Goal: Transaction & Acquisition: Purchase product/service

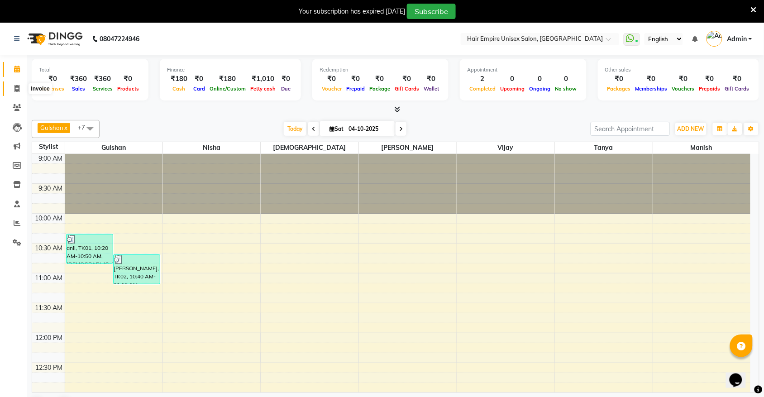
click at [18, 91] on icon at bounding box center [16, 88] width 5 height 7
select select "service"
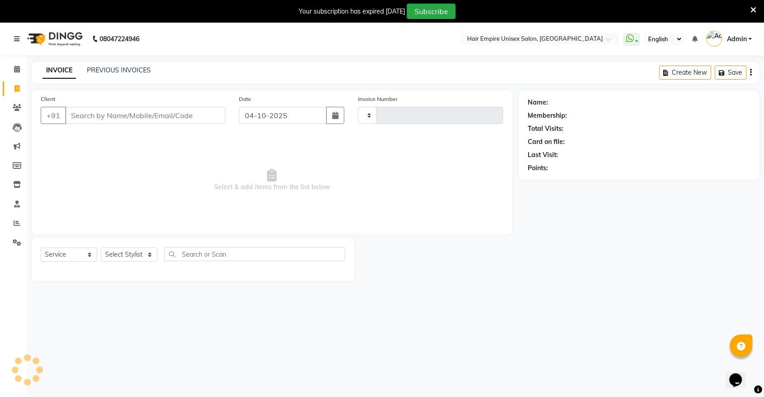
type input "2204"
select select "5055"
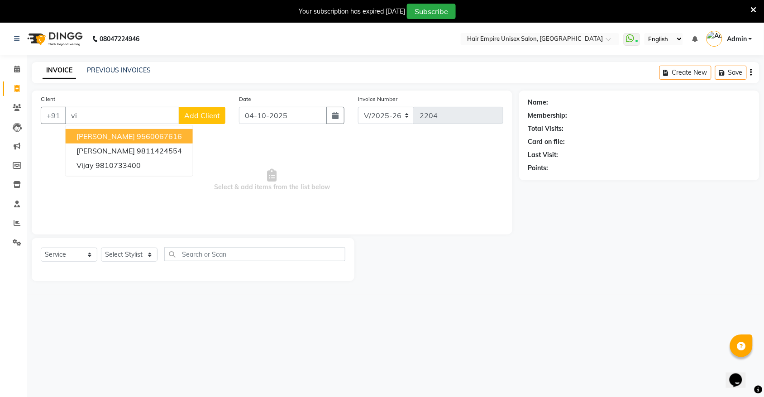
type input "v"
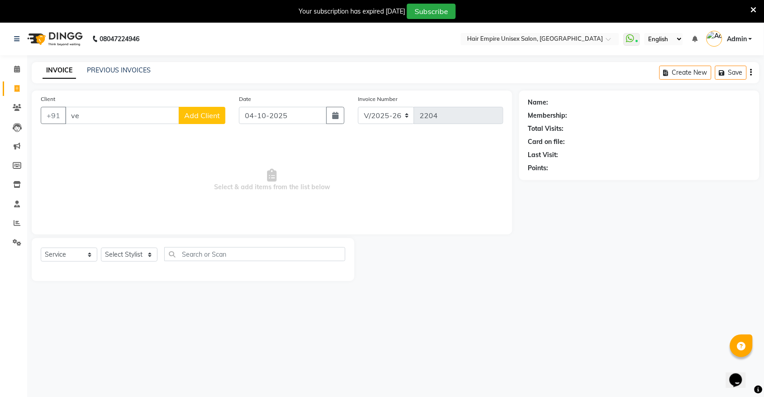
type input "v"
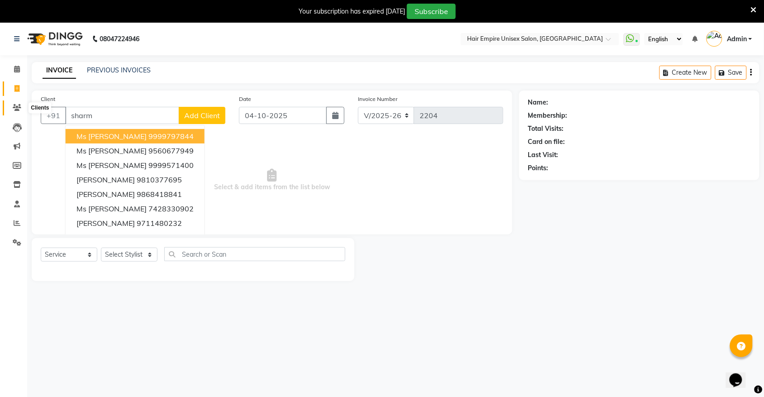
type input "sharm"
click at [17, 110] on icon at bounding box center [17, 107] width 9 height 7
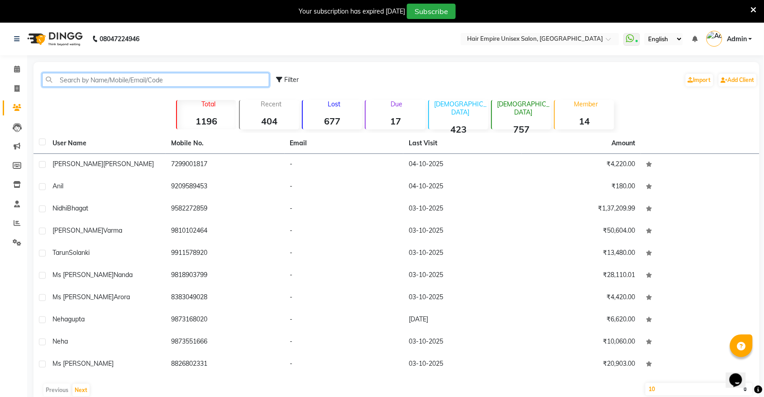
click at [221, 78] on input "text" at bounding box center [155, 80] width 227 height 14
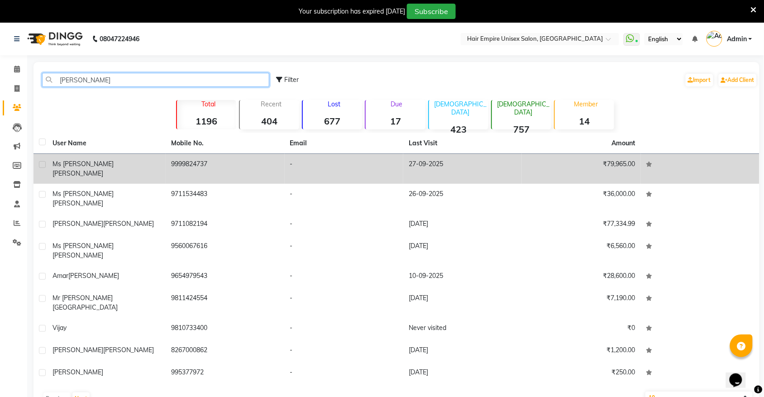
type input "[PERSON_NAME]"
click at [60, 162] on span "Ms [PERSON_NAME]" at bounding box center [83, 164] width 61 height 8
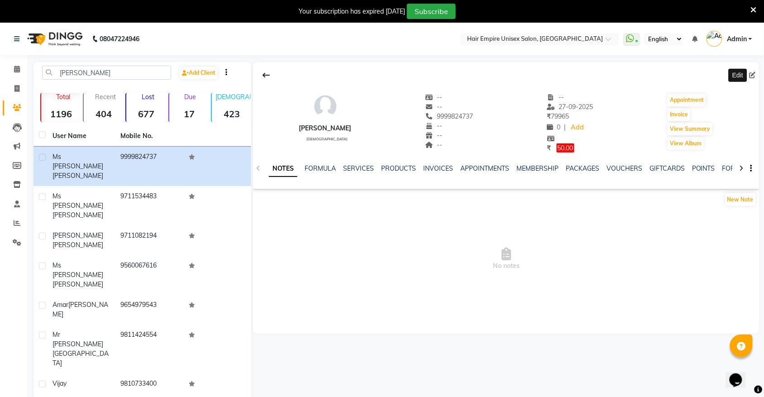
click at [754, 74] on icon at bounding box center [753, 75] width 6 height 6
select select "[DEMOGRAPHIC_DATA]"
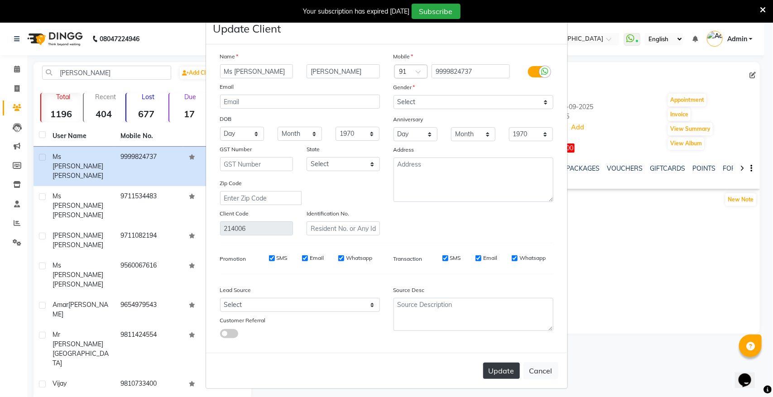
type input "Ms [PERSON_NAME]"
click at [494, 370] on button "Update" at bounding box center [501, 371] width 37 height 16
select select
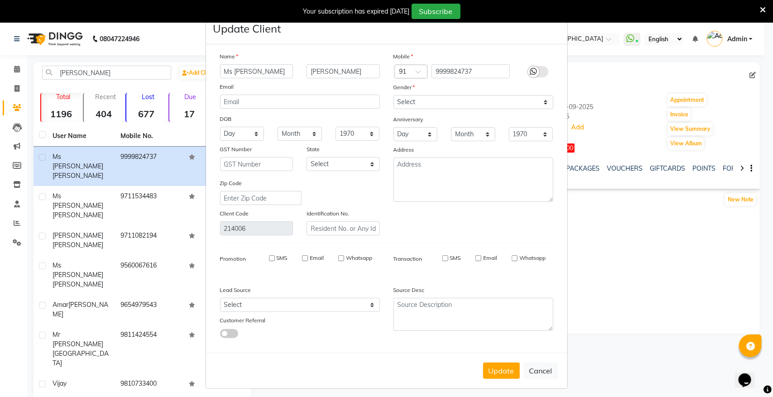
select select
checkbox input "false"
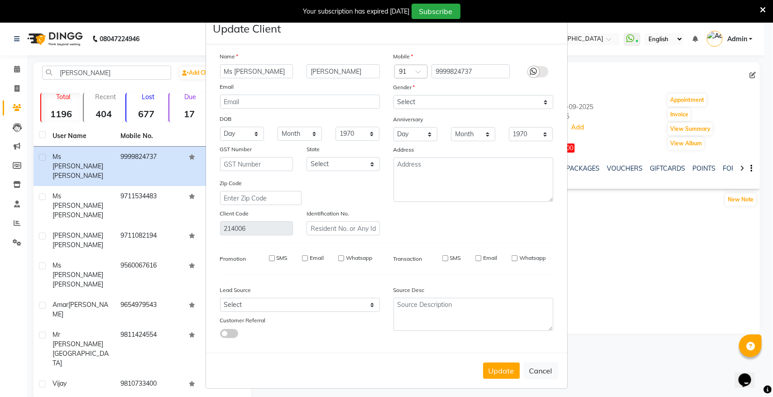
checkbox input "false"
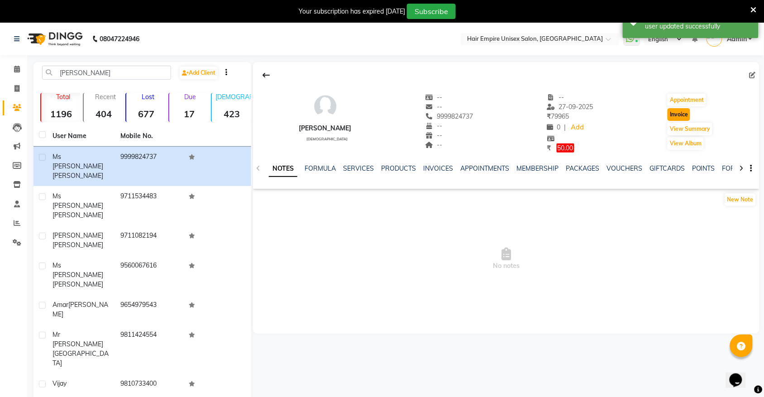
click at [681, 114] on button "Invoice" at bounding box center [679, 114] width 23 height 13
select select "5055"
select select "service"
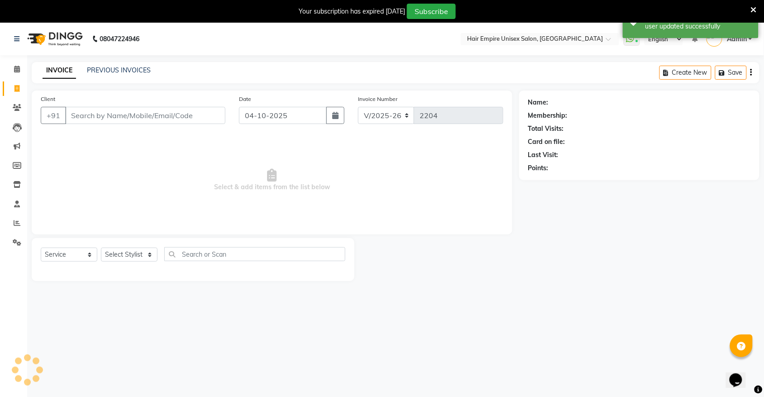
scroll to position [23, 0]
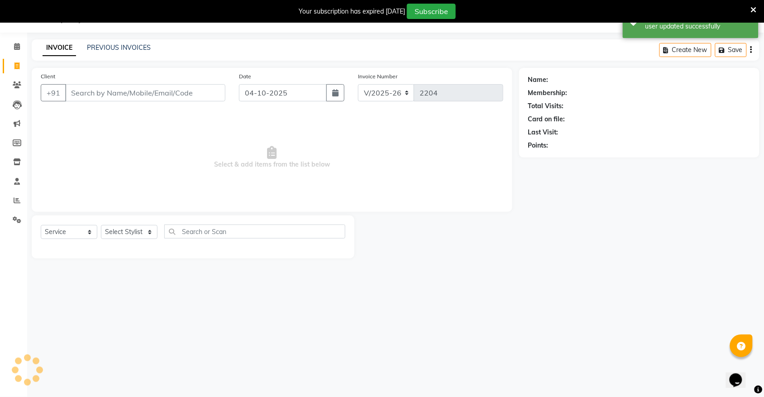
type input "9999824737"
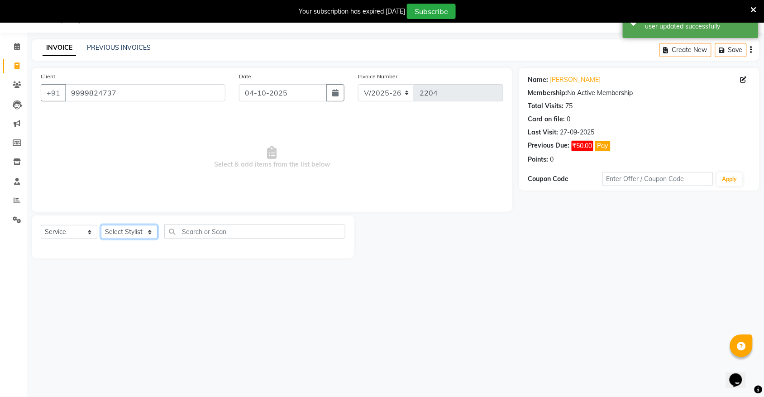
click at [139, 227] on select "Select Stylist [PERSON_NAME] [PERSON_NAME] [PERSON_NAME] Nisha [PERSON_NAME] [P…" at bounding box center [129, 232] width 57 height 14
select select "31808"
click at [101, 225] on select "Select Stylist [PERSON_NAME] [PERSON_NAME] [PERSON_NAME] Nisha [PERSON_NAME] [P…" at bounding box center [129, 232] width 57 height 14
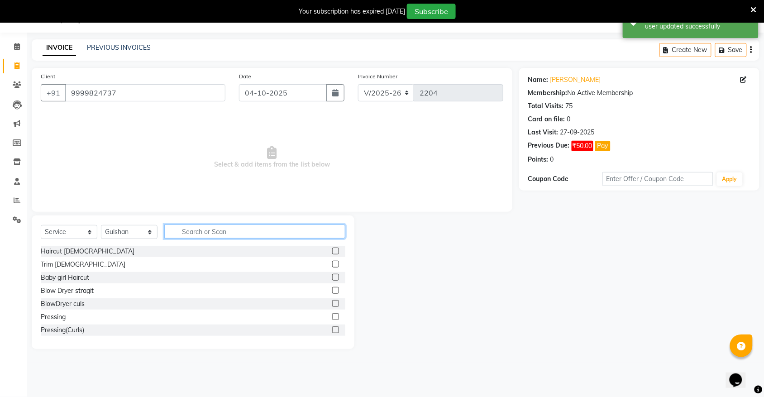
click at [244, 234] on input "text" at bounding box center [254, 232] width 181 height 14
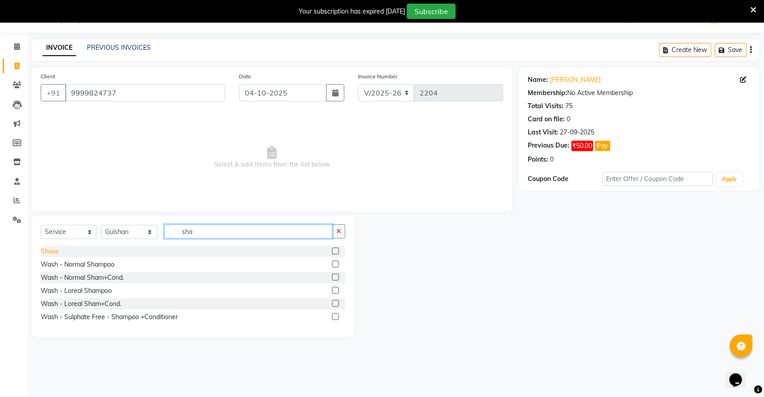
type input "sha"
click at [53, 252] on div "Shave" at bounding box center [50, 252] width 18 height 10
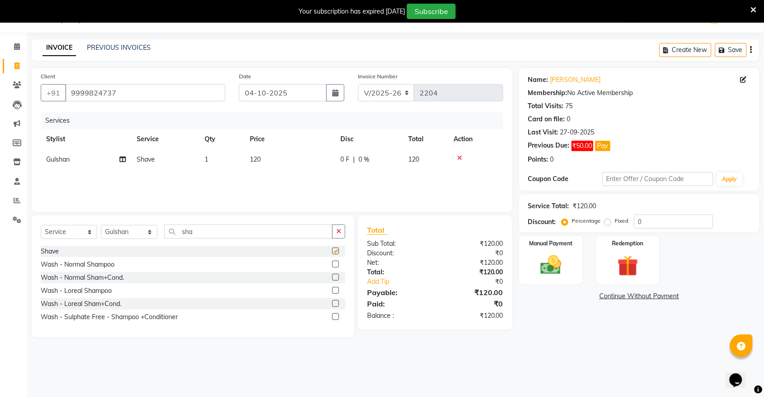
checkbox input "false"
click at [116, 232] on select "Select Stylist [PERSON_NAME] [PERSON_NAME] [PERSON_NAME] Nisha [PERSON_NAME] [P…" at bounding box center [129, 232] width 57 height 14
select select "45386"
click at [101, 225] on select "Select Stylist [PERSON_NAME] [PERSON_NAME] [PERSON_NAME] Nisha [PERSON_NAME] [P…" at bounding box center [129, 232] width 57 height 14
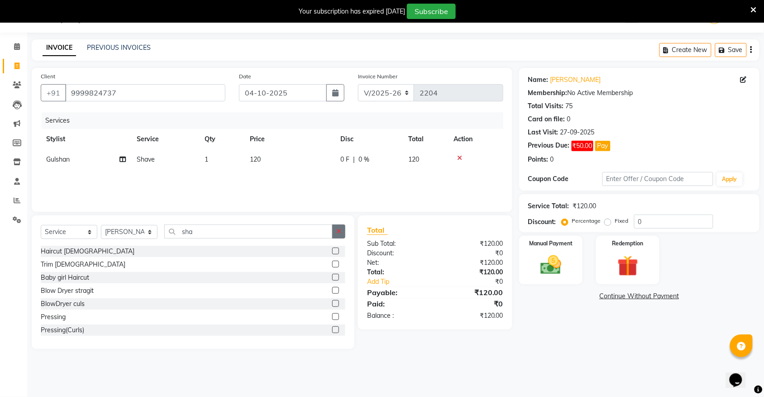
click at [342, 231] on button "button" at bounding box center [338, 232] width 13 height 14
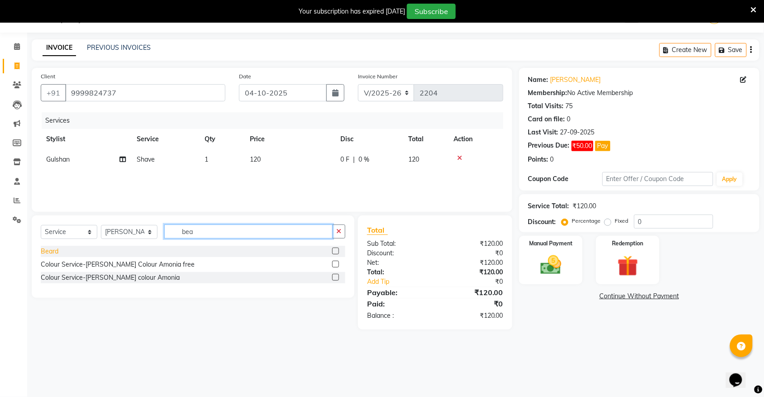
type input "bea"
click at [52, 248] on div "Beard" at bounding box center [50, 252] width 18 height 10
checkbox input "false"
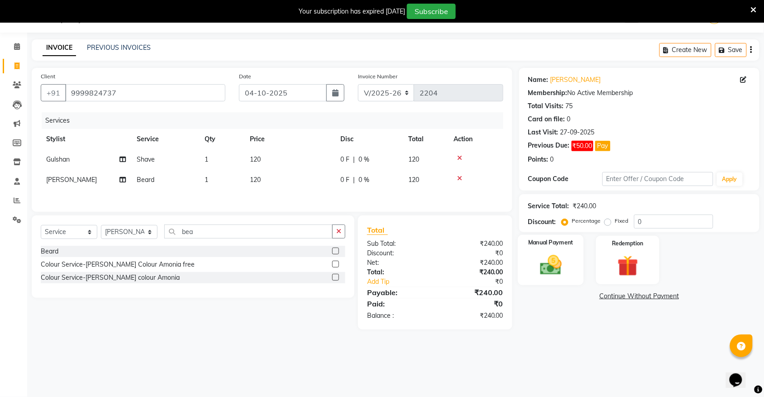
click at [552, 253] on img at bounding box center [550, 265] width 35 height 25
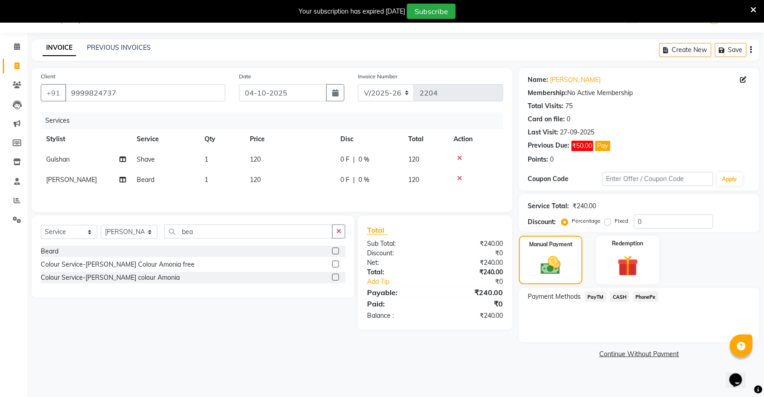
click at [590, 297] on span "PayTM" at bounding box center [596, 297] width 22 height 10
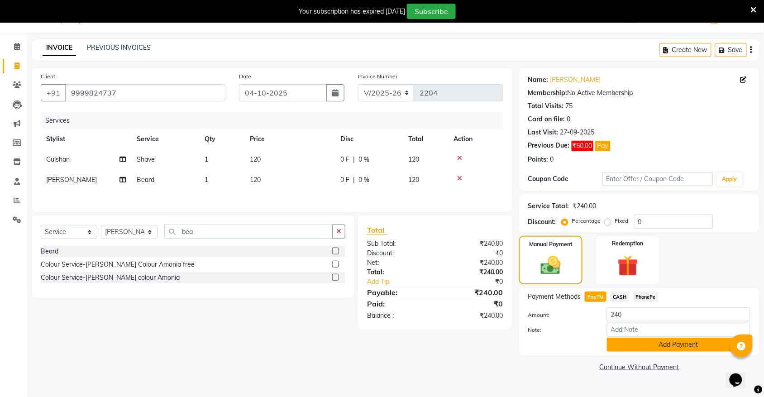
click at [648, 346] on button "Add Payment" at bounding box center [679, 345] width 144 height 14
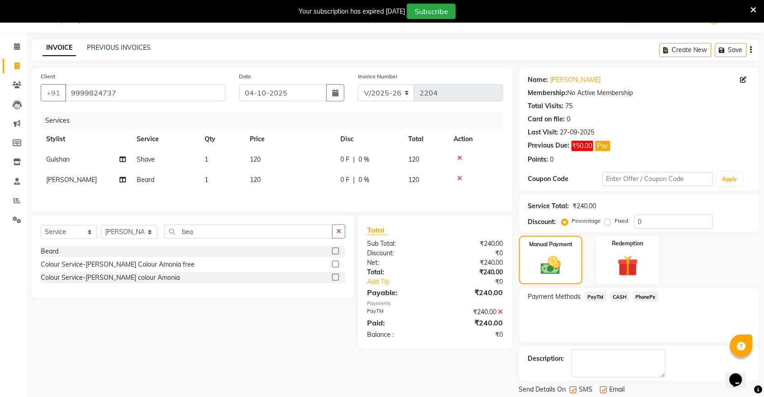
scroll to position [52, 0]
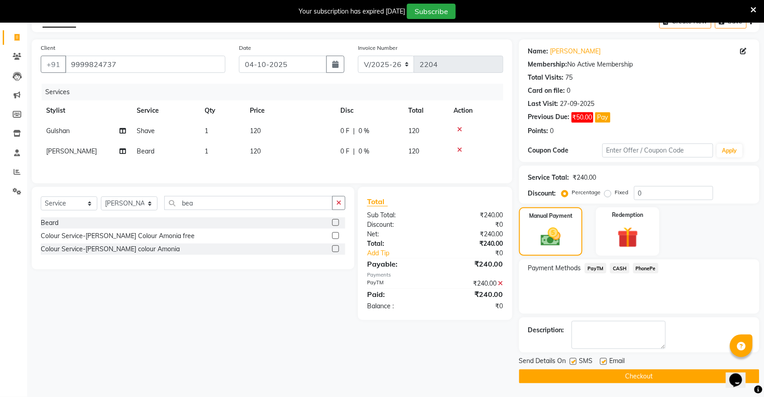
click at [634, 373] on button "Checkout" at bounding box center [639, 376] width 240 height 14
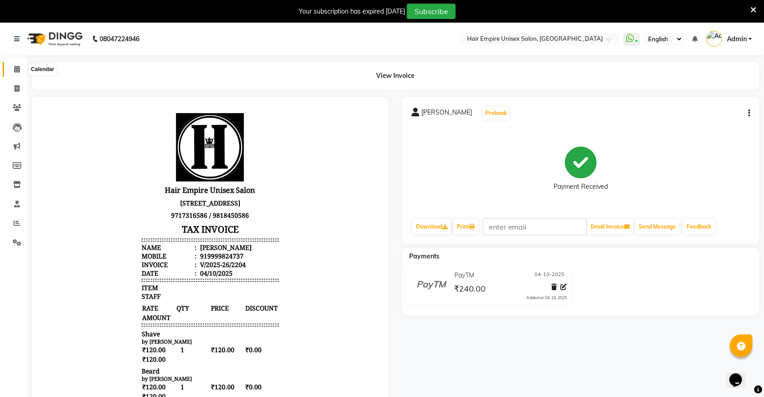
click at [13, 68] on span at bounding box center [17, 69] width 16 height 10
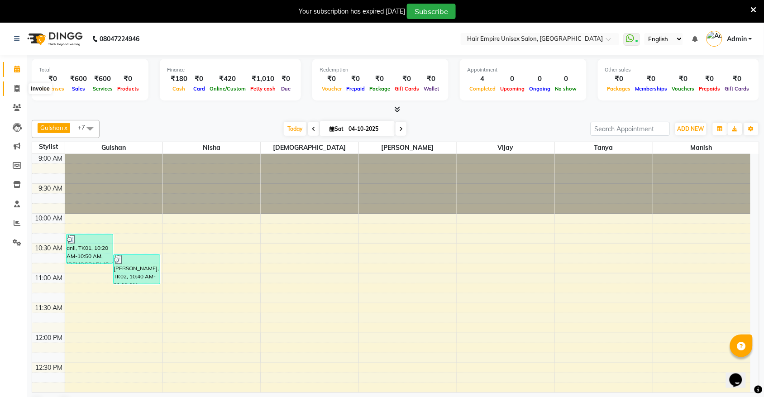
click at [14, 91] on icon at bounding box center [16, 88] width 5 height 7
select select "service"
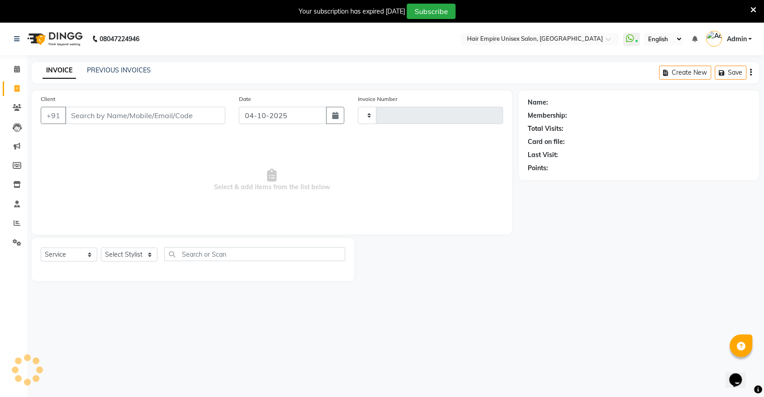
type input "2205"
select select "5055"
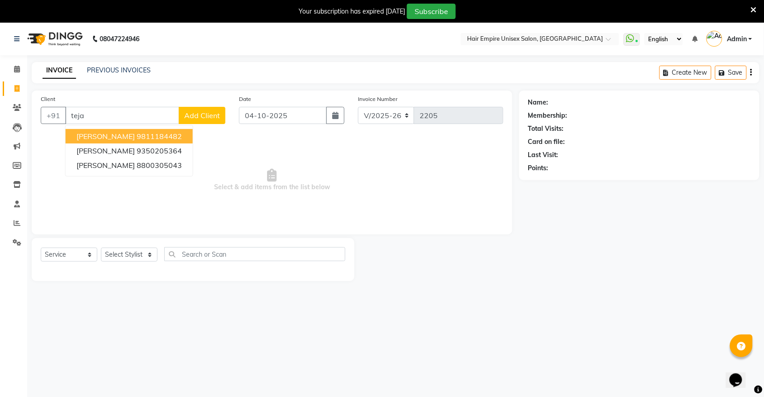
click at [105, 136] on span "[PERSON_NAME]" at bounding box center [106, 136] width 58 height 9
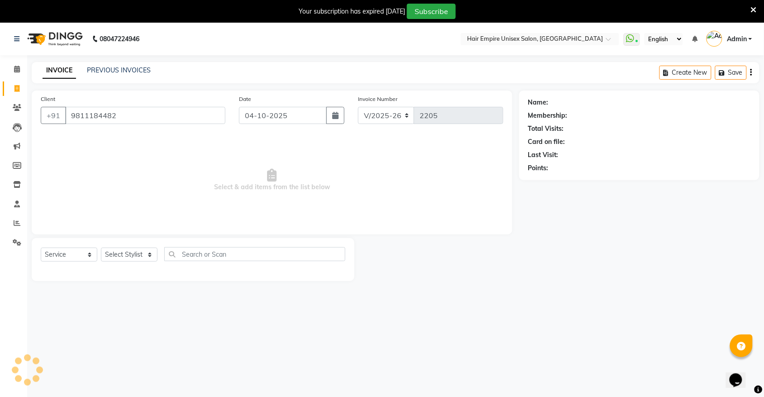
type input "9811184482"
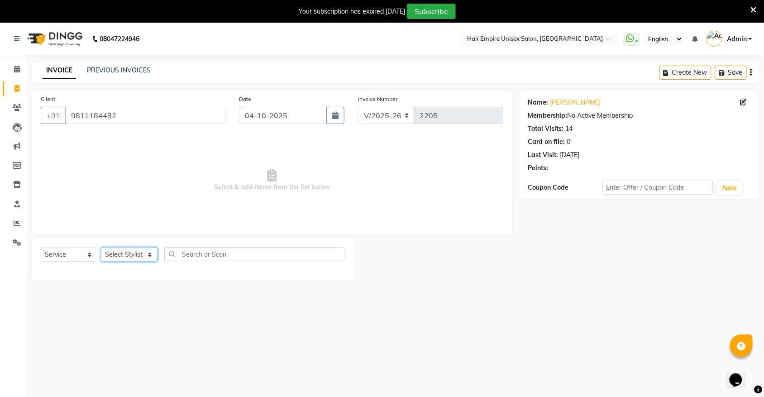
click at [124, 250] on select "Select Stylist [PERSON_NAME] [PERSON_NAME] [PERSON_NAME] Nisha [PERSON_NAME] [P…" at bounding box center [129, 255] width 57 height 14
select select "31808"
click at [101, 248] on select "Select Stylist [PERSON_NAME] [PERSON_NAME] [PERSON_NAME] Nisha [PERSON_NAME] [P…" at bounding box center [129, 255] width 57 height 14
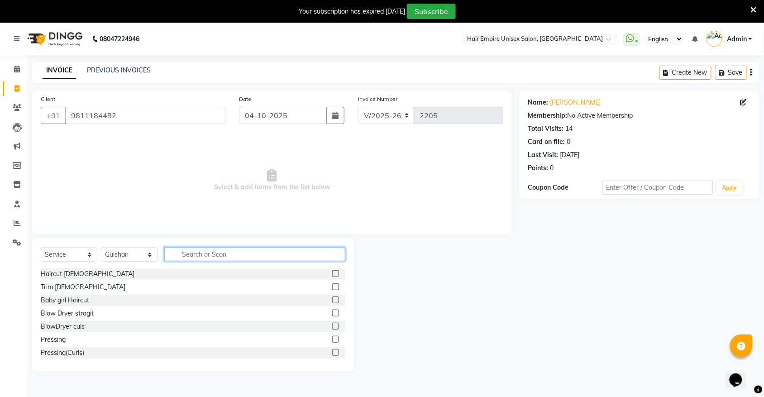
click at [195, 254] on input "text" at bounding box center [254, 254] width 181 height 14
type input "faci"
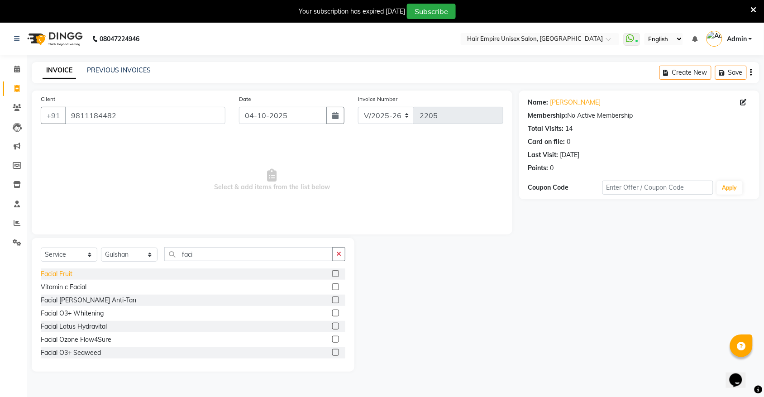
click at [62, 277] on div "Facial Fruit" at bounding box center [57, 274] width 32 height 10
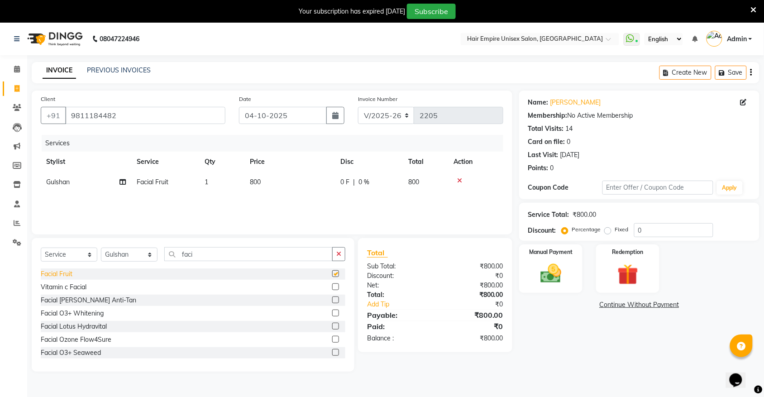
checkbox input "false"
click at [250, 189] on td "800" at bounding box center [290, 182] width 91 height 20
select select "31808"
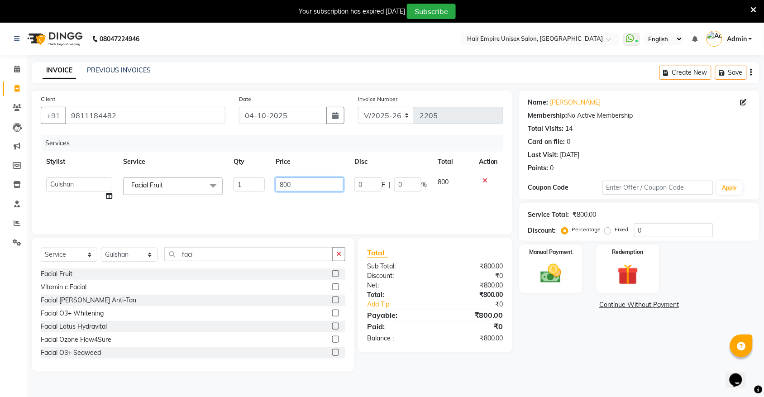
click at [329, 185] on input "800" at bounding box center [310, 185] width 68 height 14
type input "8"
type input "500"
click at [338, 251] on icon "button" at bounding box center [338, 254] width 5 height 6
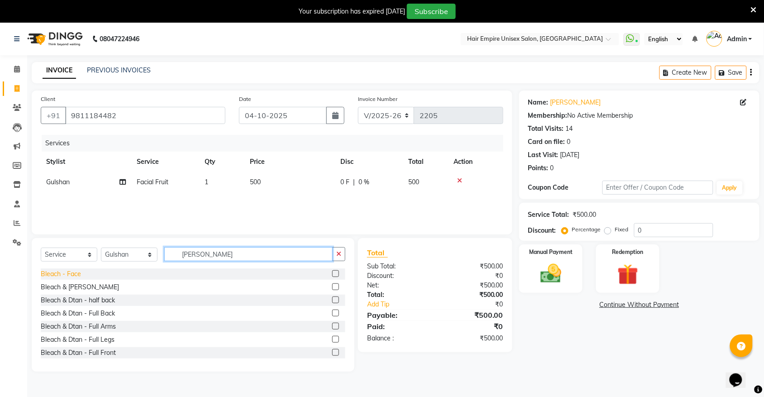
type input "[PERSON_NAME]"
click at [73, 274] on div "Bleach - Face" at bounding box center [61, 274] width 40 height 10
checkbox input "false"
click at [250, 208] on td "300" at bounding box center [290, 202] width 91 height 20
select select "31808"
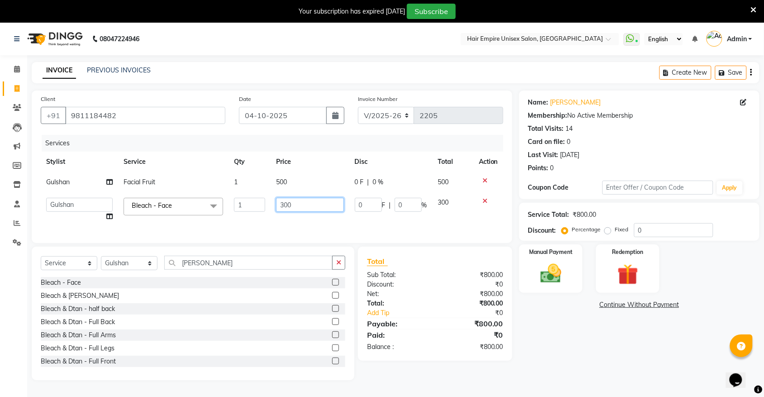
click at [322, 198] on input "300" at bounding box center [309, 205] width 67 height 14
type input "3"
type input "200"
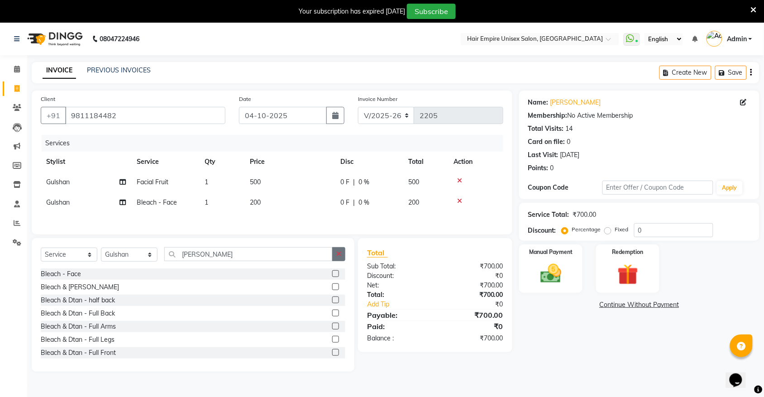
click at [341, 277] on div "Select Service Product Membership Package Voucher Prepaid Gift Card Select Styl…" at bounding box center [193, 305] width 323 height 134
click at [340, 261] on button "button" at bounding box center [338, 254] width 13 height 14
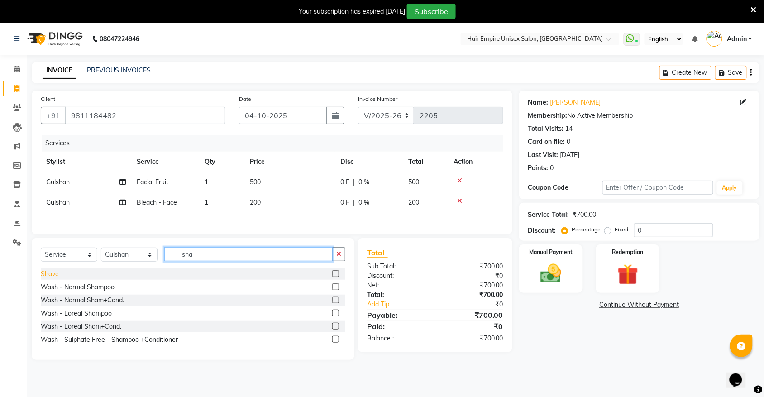
type input "sha"
click at [53, 278] on div "Shave" at bounding box center [50, 274] width 18 height 10
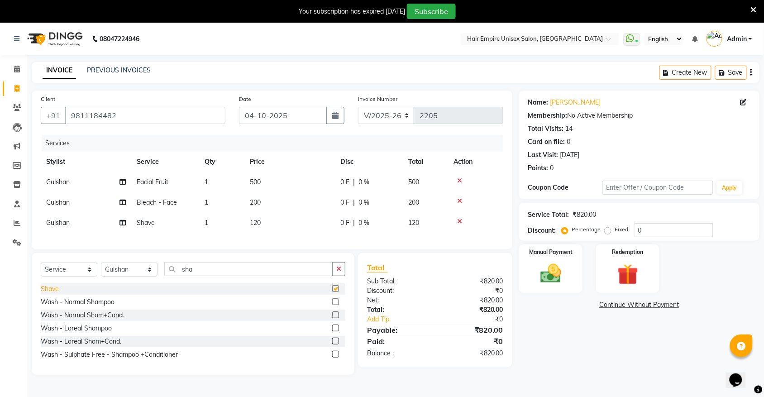
checkbox input "false"
click at [553, 274] on img at bounding box center [550, 273] width 35 height 25
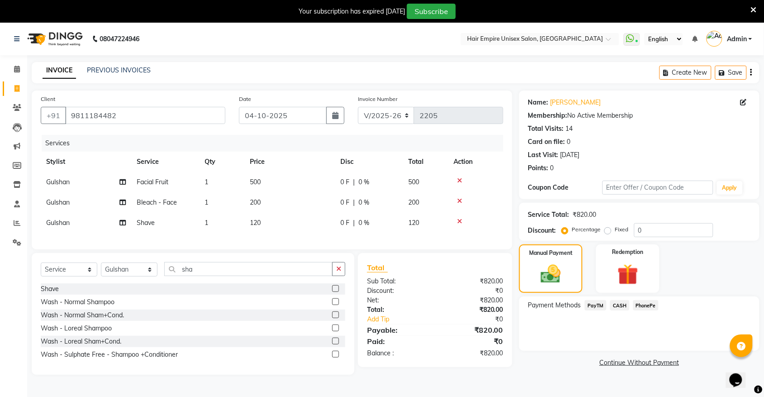
click at [590, 307] on span "PayTM" at bounding box center [596, 305] width 22 height 10
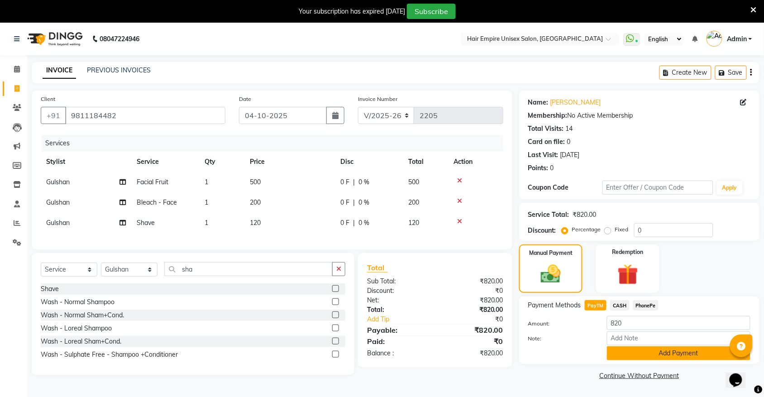
click at [656, 352] on button "Add Payment" at bounding box center [679, 353] width 144 height 14
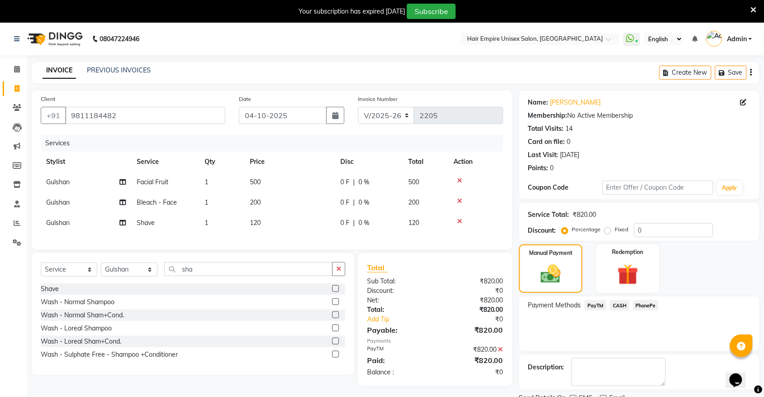
scroll to position [37, 0]
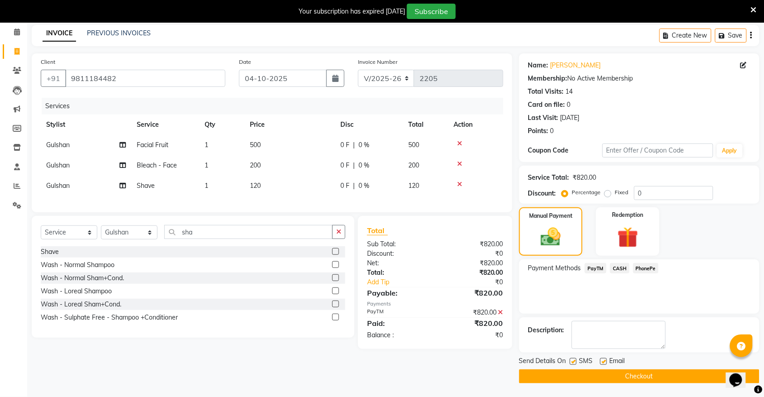
click at [639, 379] on button "Checkout" at bounding box center [639, 376] width 240 height 14
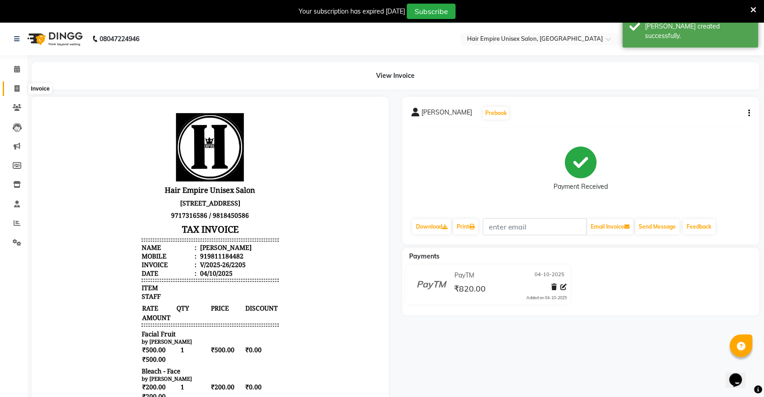
click at [16, 90] on icon at bounding box center [16, 88] width 5 height 7
select select "service"
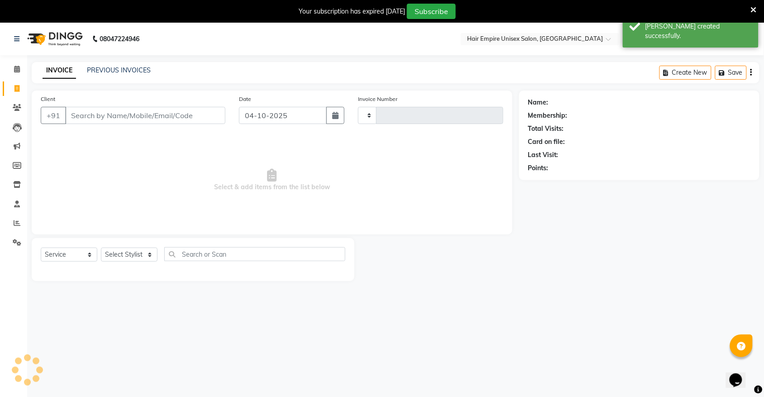
scroll to position [23, 0]
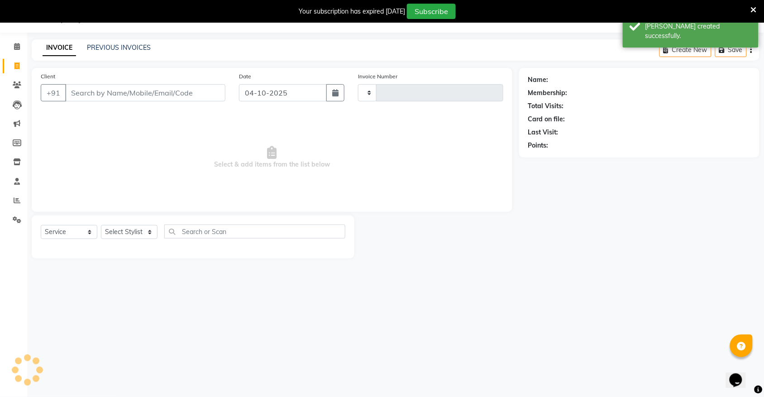
type input "2206"
select select "5055"
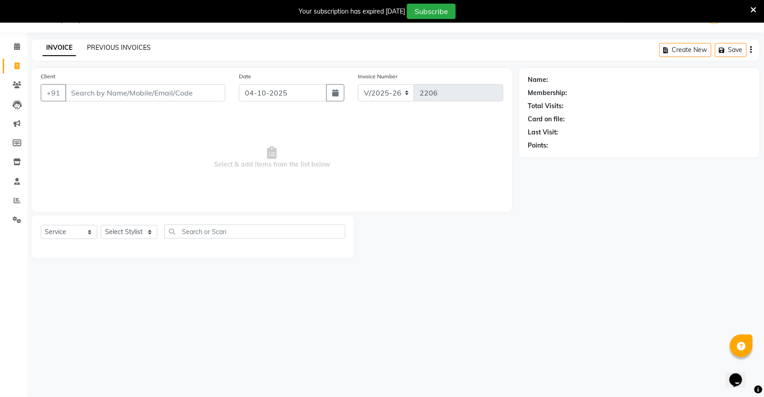
click at [135, 48] on link "PREVIOUS INVOICES" at bounding box center [119, 47] width 64 height 8
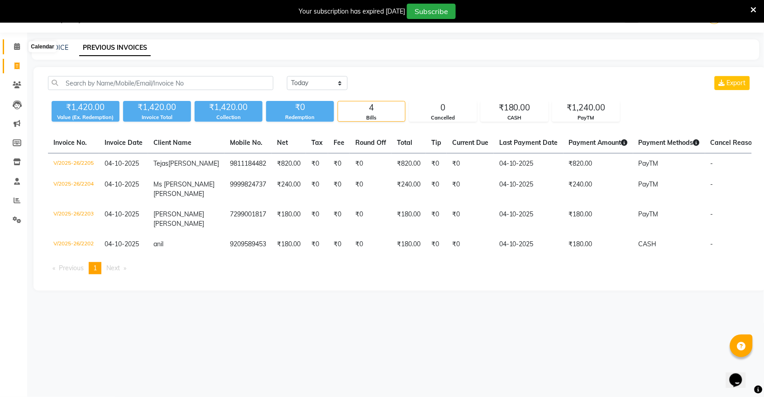
click at [15, 46] on icon at bounding box center [17, 46] width 6 height 7
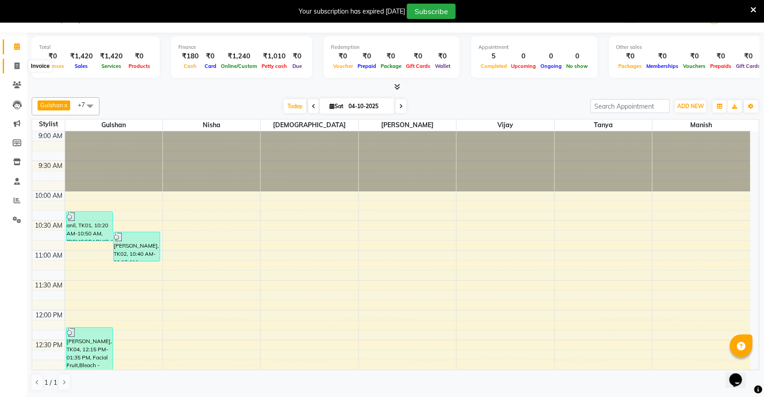
click at [17, 67] on icon at bounding box center [16, 65] width 5 height 7
select select "5055"
select select "service"
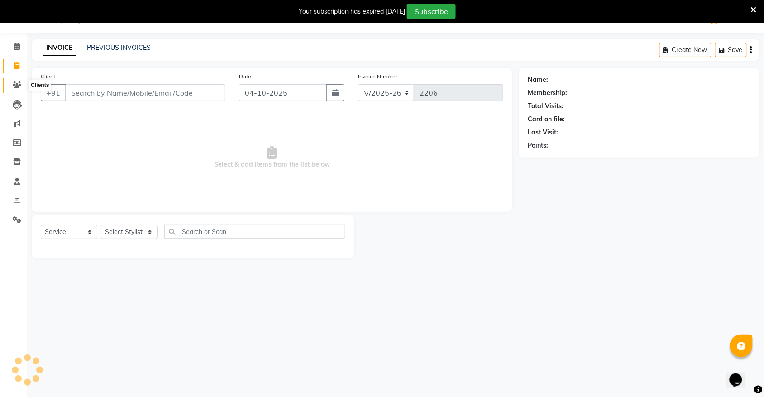
click at [22, 85] on span at bounding box center [17, 85] width 16 height 10
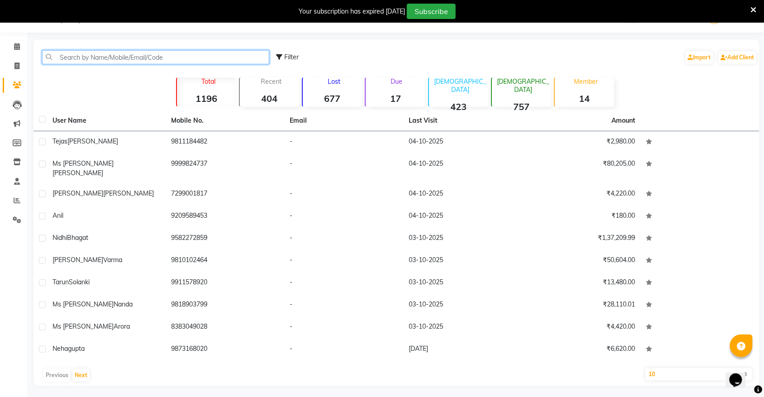
click at [124, 57] on input "text" at bounding box center [155, 57] width 227 height 14
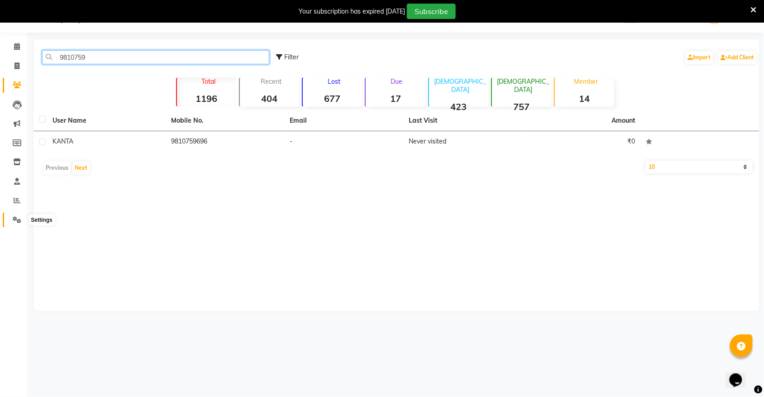
type input "9810759"
click at [16, 215] on span at bounding box center [17, 220] width 16 height 10
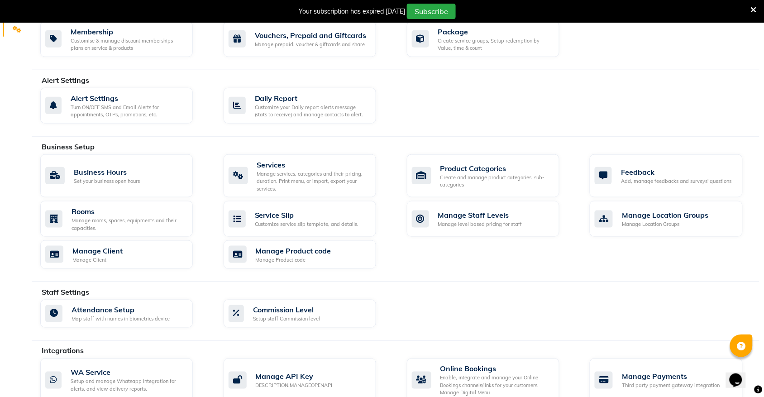
scroll to position [249, 0]
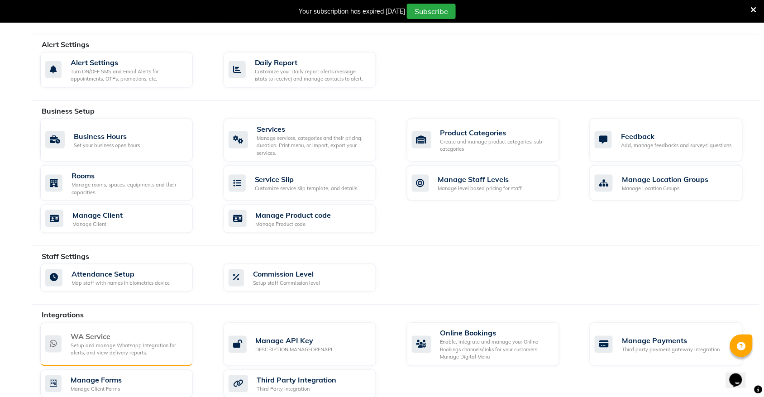
click at [87, 347] on div "Setup and manage Whatsapp Integration for alerts, and view delivery reports." at bounding box center [128, 349] width 115 height 15
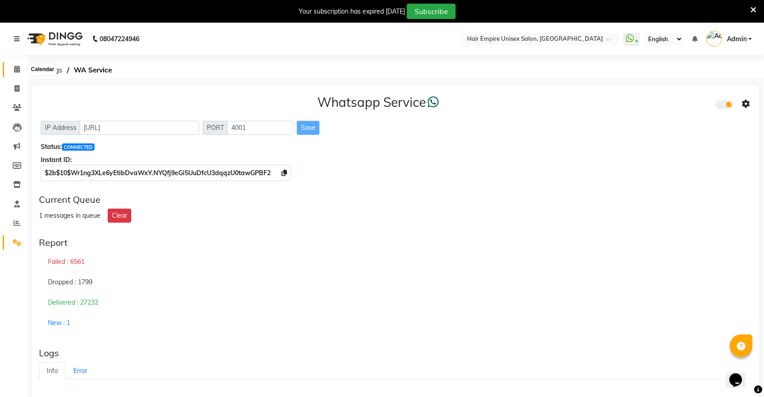
click at [14, 66] on icon at bounding box center [17, 69] width 6 height 7
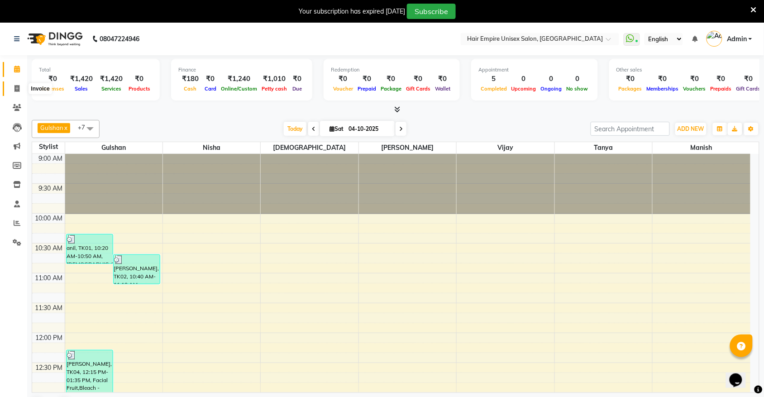
click at [17, 89] on icon at bounding box center [16, 88] width 5 height 7
select select "service"
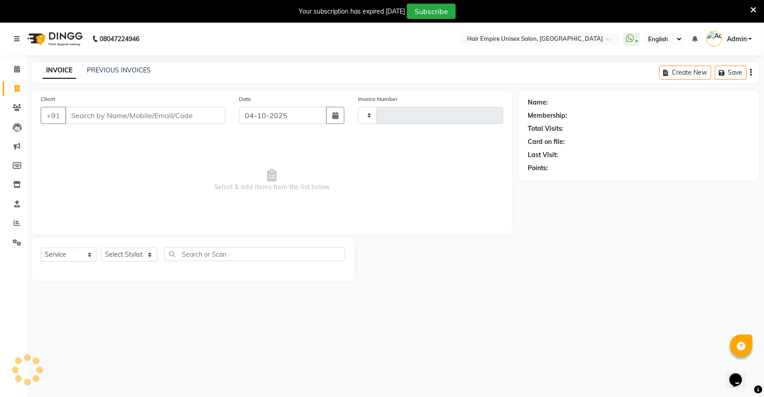
type input "2206"
select select "5055"
click at [116, 112] on input "Client" at bounding box center [145, 115] width 160 height 17
click at [118, 250] on select "Select Stylist [PERSON_NAME] [PERSON_NAME] [PERSON_NAME] Nisha [PERSON_NAME] [P…" at bounding box center [129, 255] width 57 height 14
select select "31821"
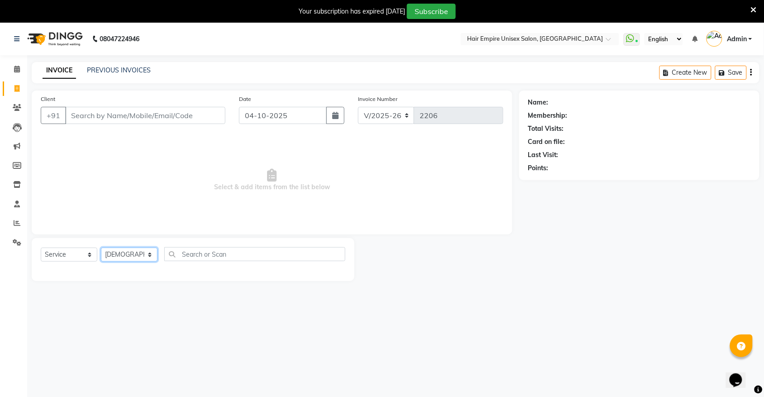
click at [101, 248] on select "Select Stylist [PERSON_NAME] [PERSON_NAME] [PERSON_NAME] Nisha [PERSON_NAME] [P…" at bounding box center [129, 255] width 57 height 14
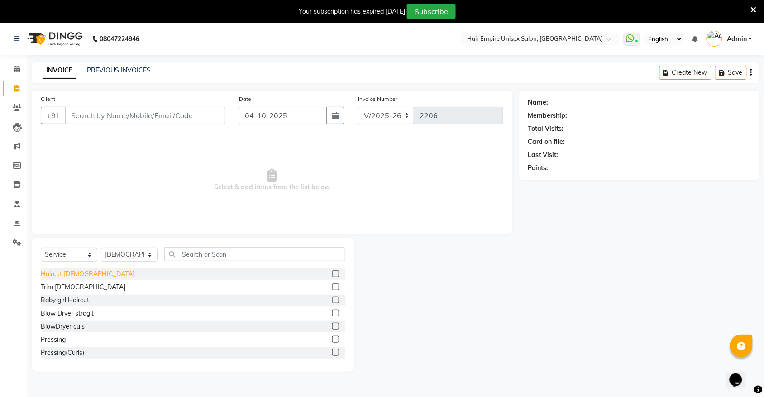
click at [71, 273] on div "Haircut [DEMOGRAPHIC_DATA]" at bounding box center [88, 274] width 94 height 10
checkbox input "false"
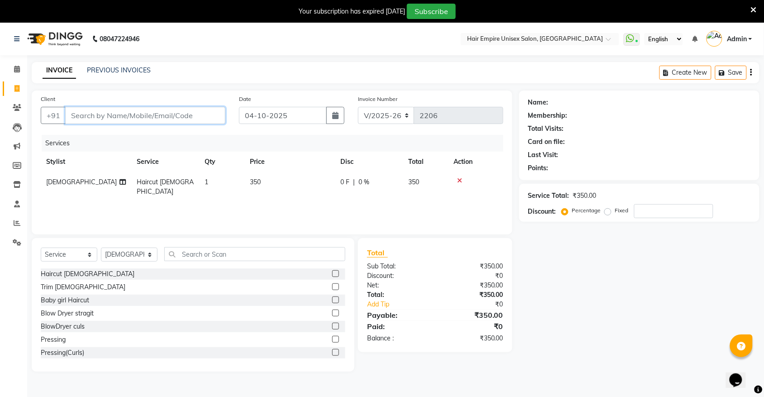
click at [138, 116] on input "Client" at bounding box center [145, 115] width 160 height 17
type input "8"
type input "0"
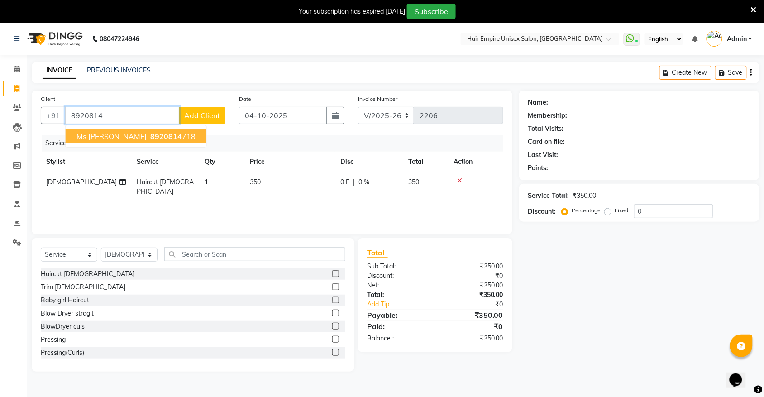
click at [150, 138] on span "8920814" at bounding box center [166, 136] width 32 height 9
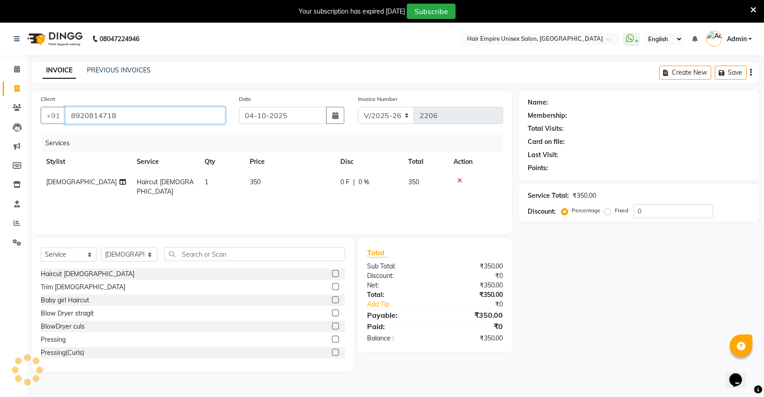
type input "8920814718"
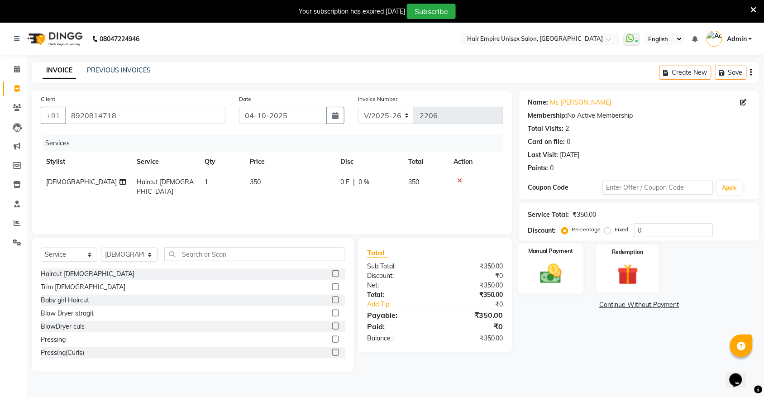
click at [560, 281] on img at bounding box center [550, 273] width 35 height 25
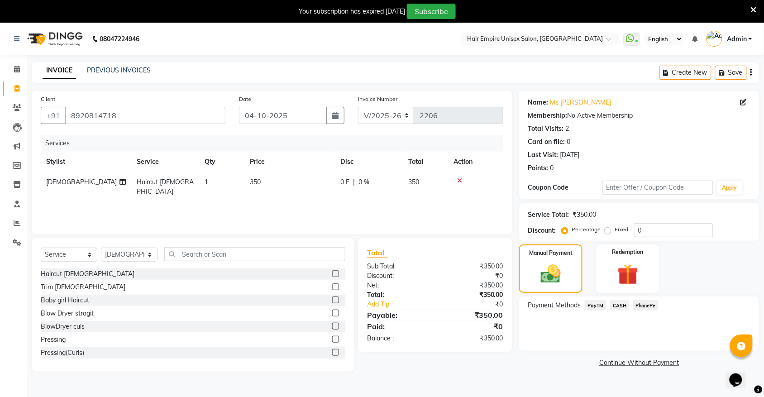
click at [597, 304] on span "PayTM" at bounding box center [596, 305] width 22 height 10
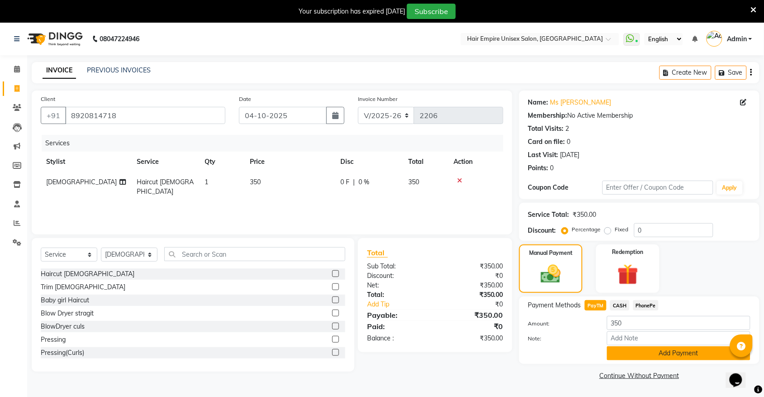
click at [616, 349] on button "Add Payment" at bounding box center [679, 353] width 144 height 14
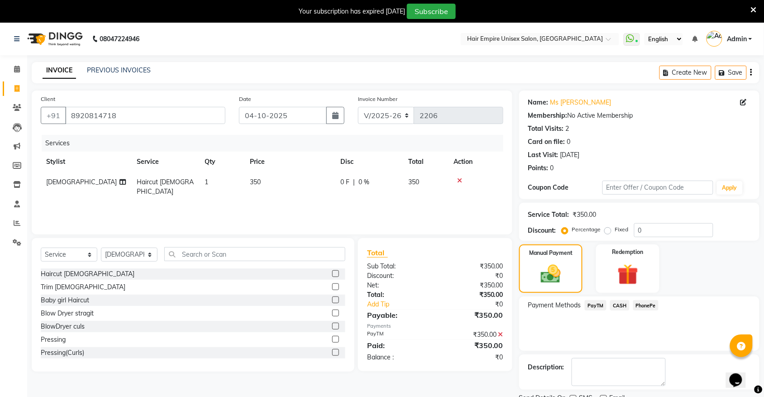
scroll to position [37, 0]
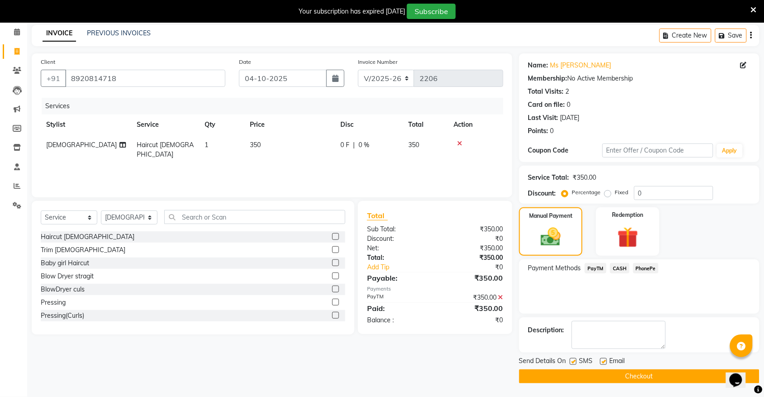
click at [616, 375] on button "Checkout" at bounding box center [639, 376] width 240 height 14
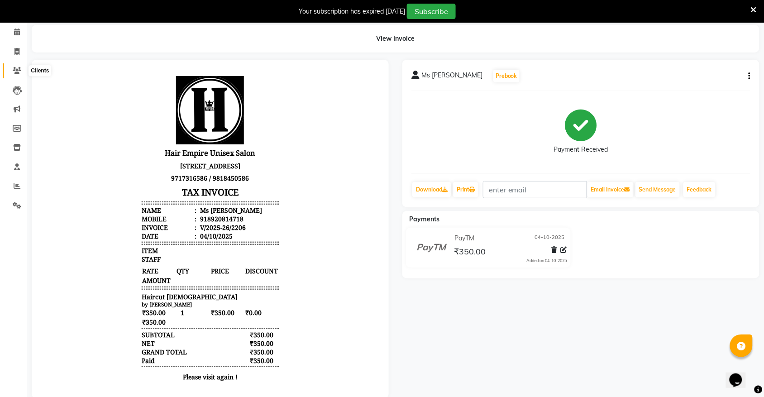
click at [10, 73] on span at bounding box center [17, 71] width 16 height 10
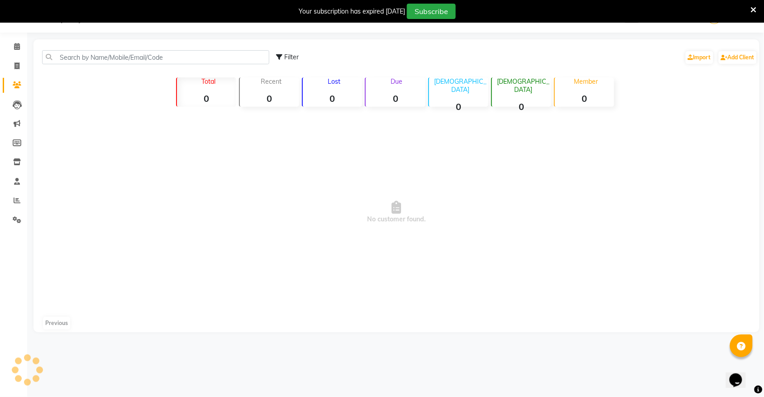
scroll to position [23, 0]
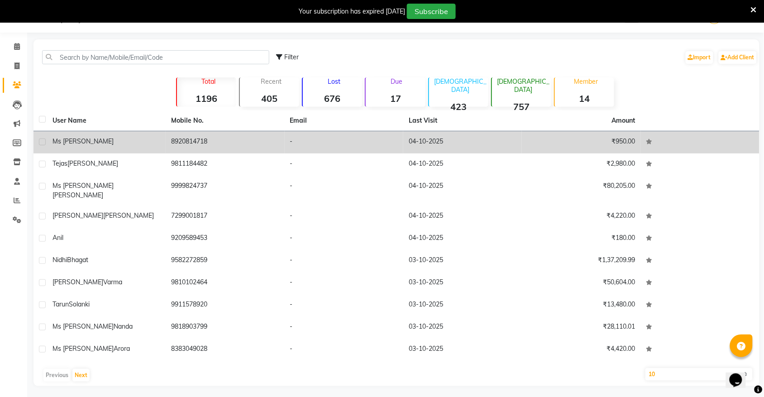
click at [69, 142] on span "Ms [PERSON_NAME]" at bounding box center [83, 141] width 61 height 8
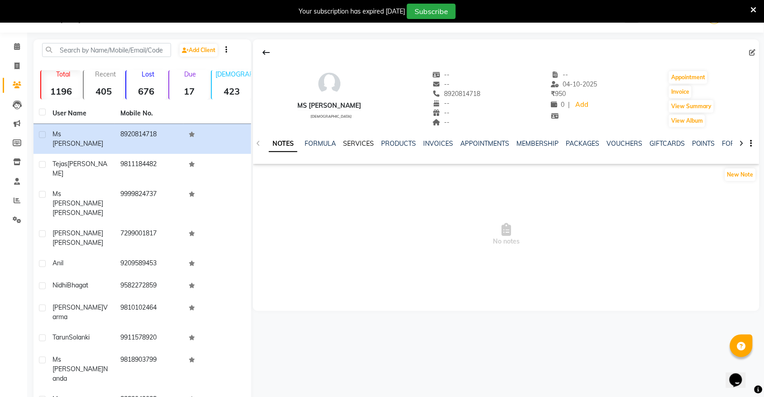
click at [359, 146] on link "SERVICES" at bounding box center [358, 143] width 31 height 8
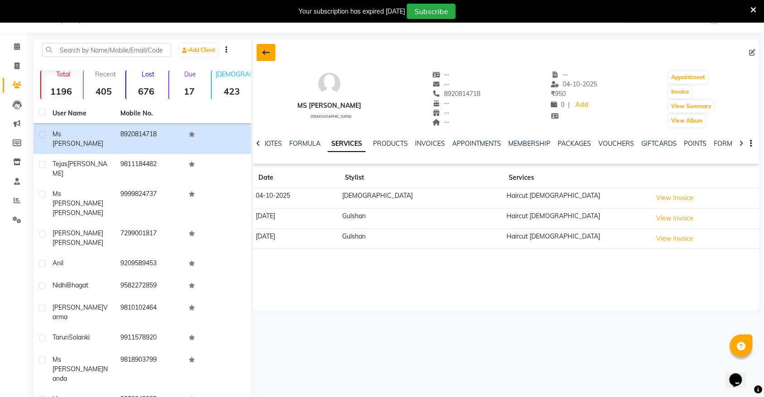
click at [268, 55] on icon at bounding box center [266, 52] width 7 height 7
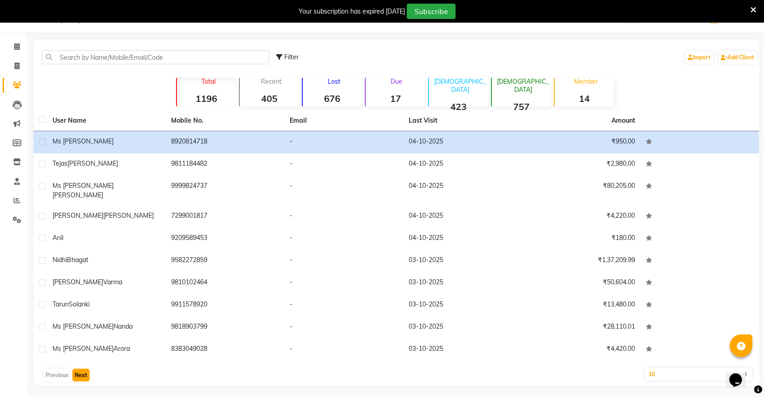
click at [81, 369] on button "Next" at bounding box center [80, 375] width 17 height 13
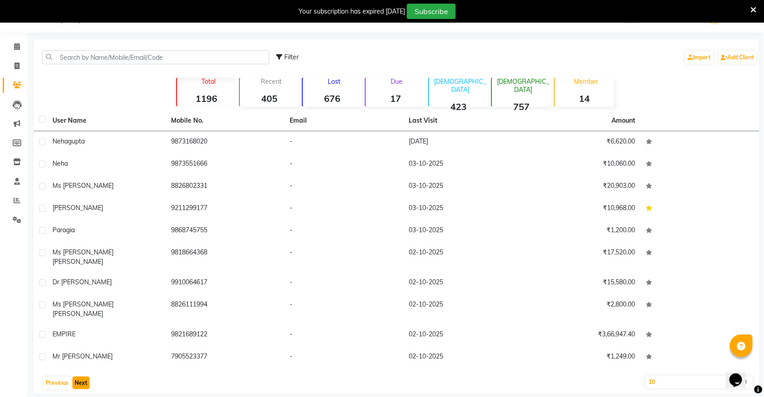
click at [81, 377] on button "Next" at bounding box center [80, 383] width 17 height 13
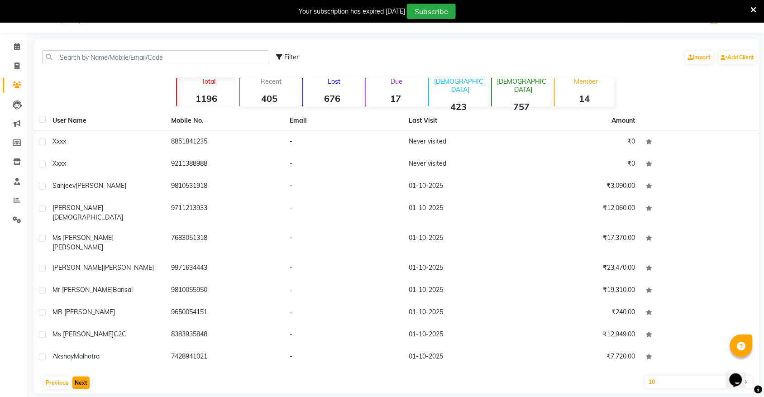
click at [81, 377] on button "Next" at bounding box center [80, 383] width 17 height 13
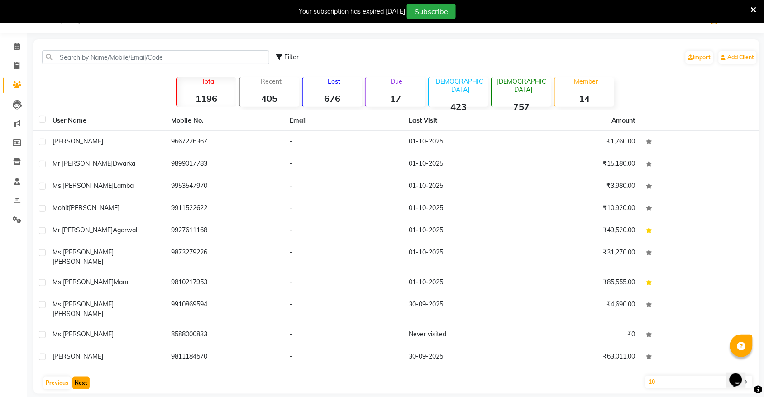
click at [81, 377] on button "Next" at bounding box center [80, 383] width 17 height 13
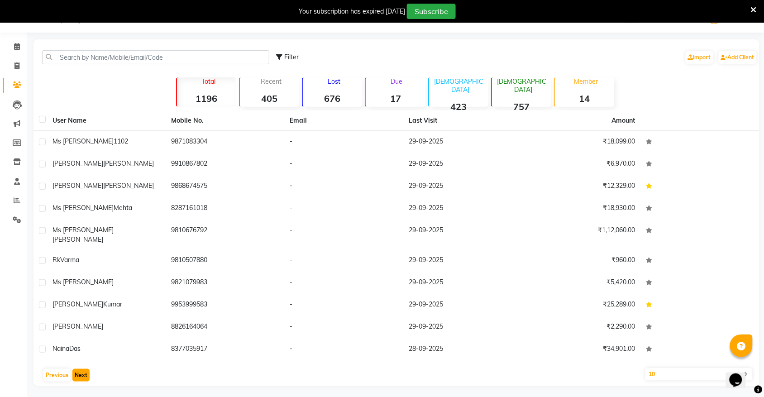
click at [81, 369] on button "Next" at bounding box center [80, 375] width 17 height 13
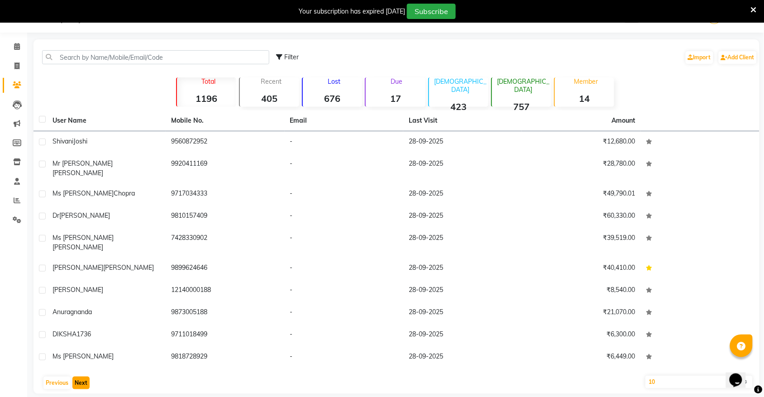
click at [81, 377] on button "Next" at bounding box center [80, 383] width 17 height 13
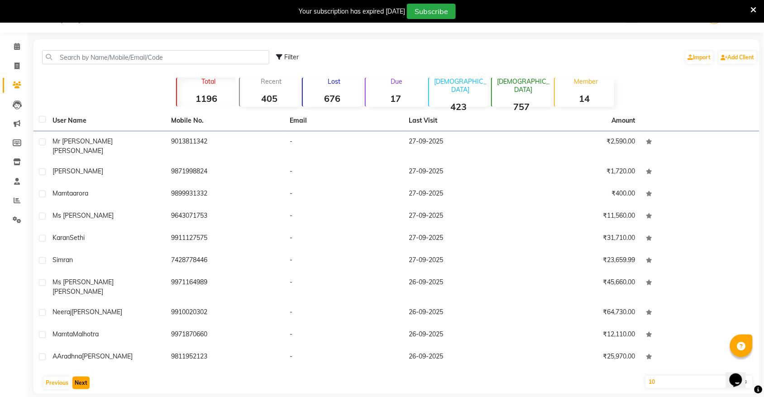
click at [81, 377] on button "Next" at bounding box center [80, 383] width 17 height 13
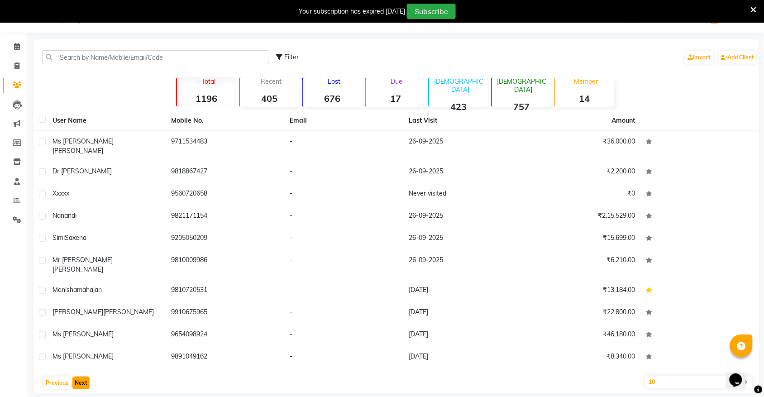
click at [81, 377] on button "Next" at bounding box center [80, 383] width 17 height 13
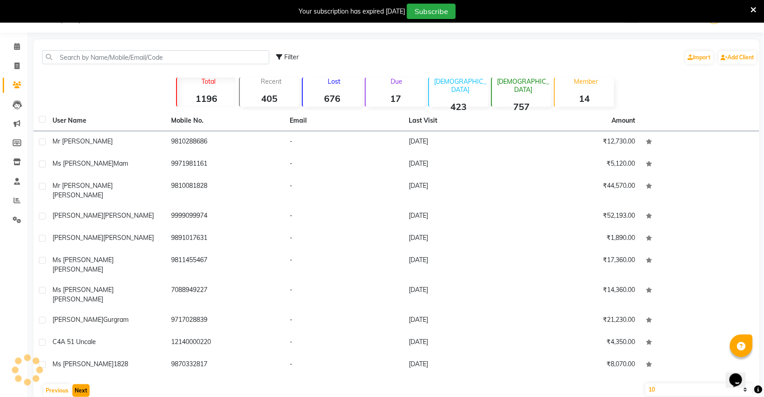
click at [81, 384] on button "Next" at bounding box center [80, 390] width 17 height 13
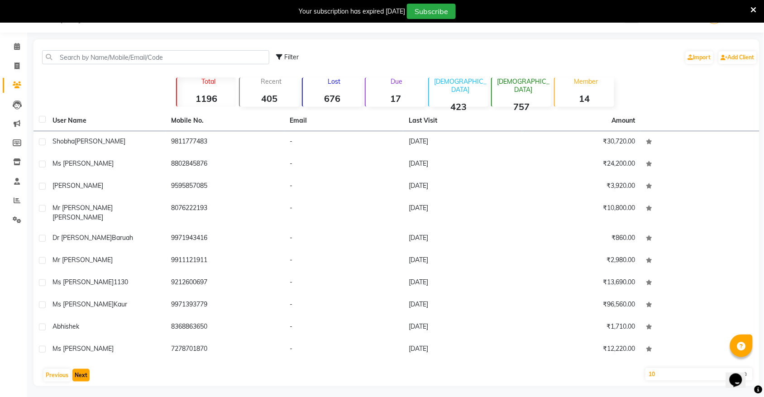
click at [81, 369] on button "Next" at bounding box center [80, 375] width 17 height 13
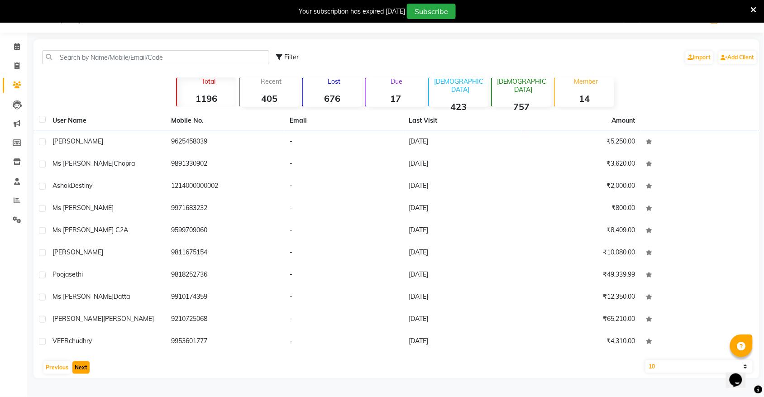
click at [81, 368] on button "Next" at bounding box center [80, 367] width 17 height 13
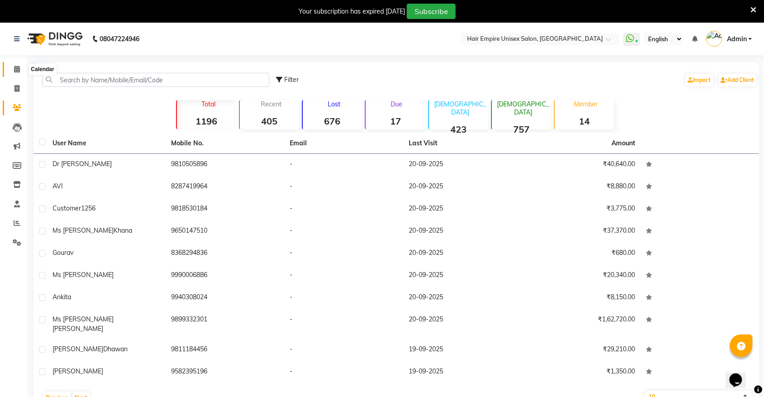
click at [19, 66] on icon at bounding box center [17, 69] width 6 height 7
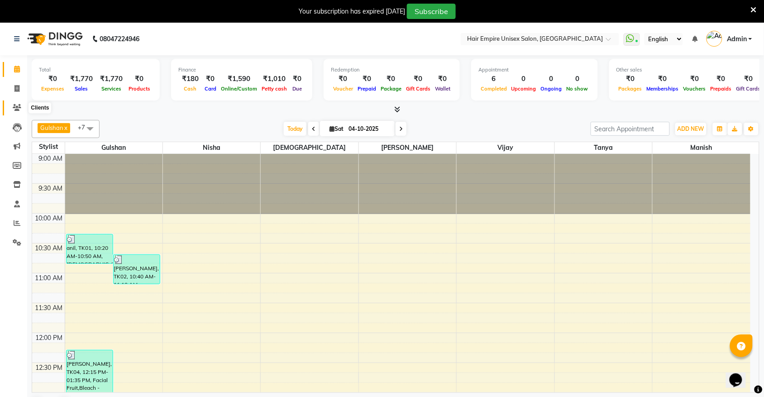
click at [16, 112] on span at bounding box center [17, 108] width 16 height 10
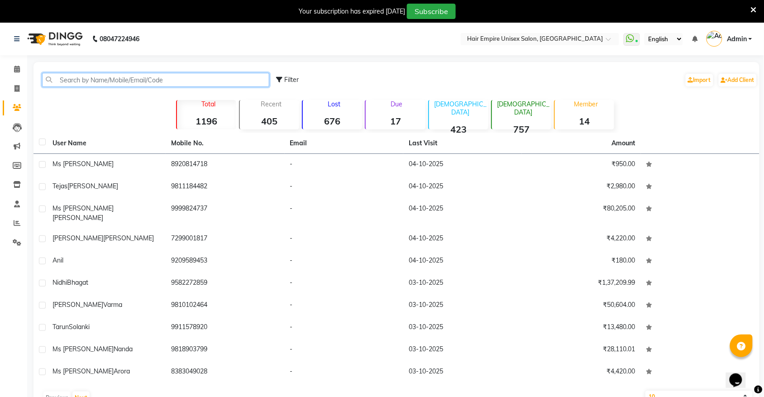
click at [109, 84] on input "text" at bounding box center [155, 80] width 227 height 14
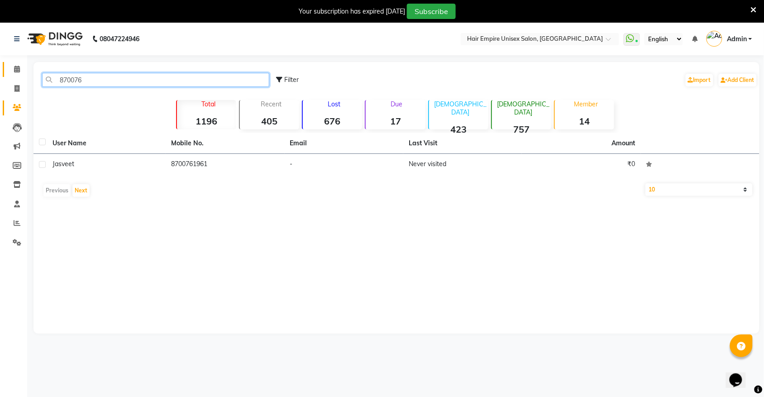
type input "870076"
click at [15, 62] on link "Calendar" at bounding box center [14, 69] width 22 height 15
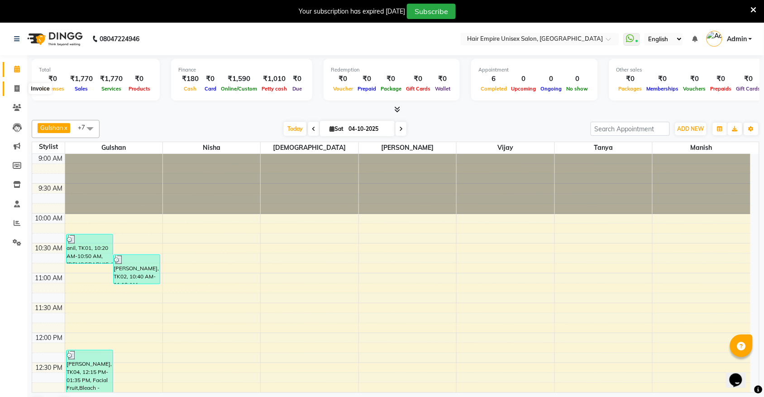
click at [14, 87] on icon at bounding box center [16, 88] width 5 height 7
select select "service"
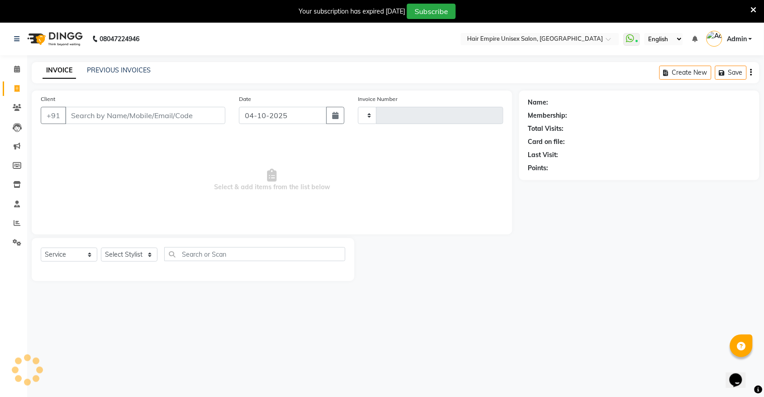
type input "2207"
select select "5055"
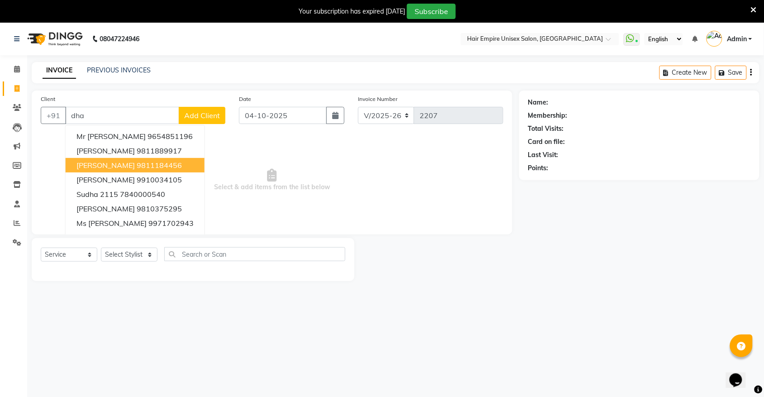
click at [114, 162] on span "[PERSON_NAME]" at bounding box center [106, 165] width 58 height 9
type input "9811184456"
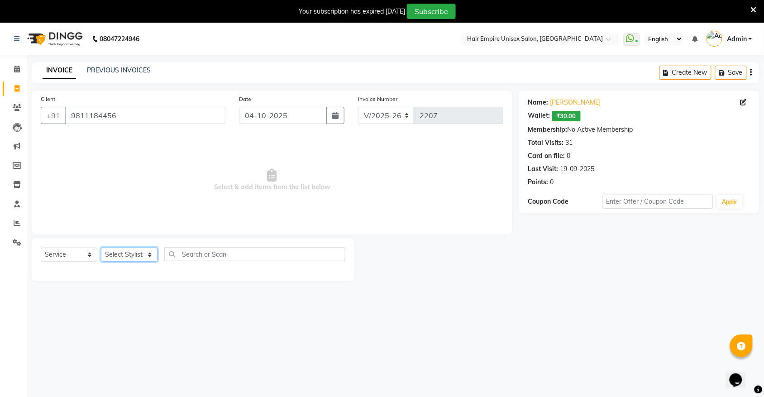
click at [137, 256] on select "Select Stylist [PERSON_NAME] [PERSON_NAME] [PERSON_NAME] Nisha [PERSON_NAME] [P…" at bounding box center [129, 255] width 57 height 14
select select "31810"
click at [101, 248] on select "Select Stylist [PERSON_NAME] [PERSON_NAME] [PERSON_NAME] Nisha [PERSON_NAME] [P…" at bounding box center [129, 255] width 57 height 14
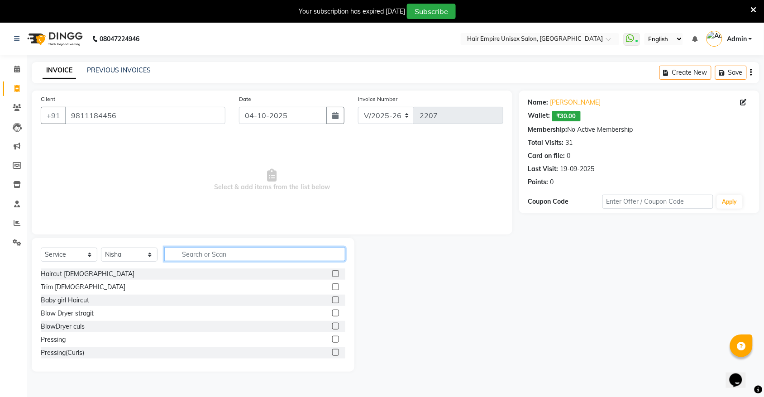
click at [243, 253] on input "text" at bounding box center [254, 254] width 181 height 14
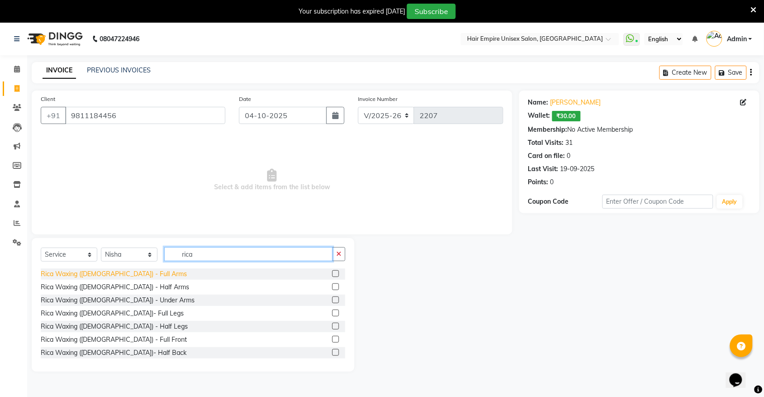
type input "rica"
click at [125, 276] on div "Rica Waxing ([DEMOGRAPHIC_DATA]) - Full Arms" at bounding box center [114, 274] width 146 height 10
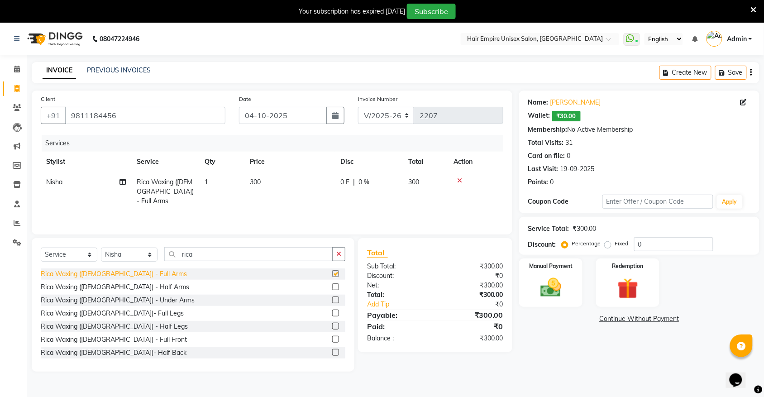
checkbox input "false"
click at [123, 314] on div "Rica Waxing ([DEMOGRAPHIC_DATA])- Full Legs" at bounding box center [112, 314] width 143 height 10
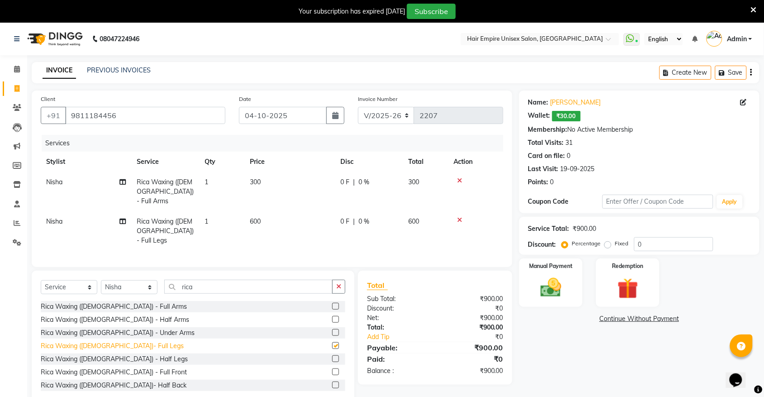
checkbox input "false"
click at [336, 283] on icon "button" at bounding box center [338, 286] width 5 height 6
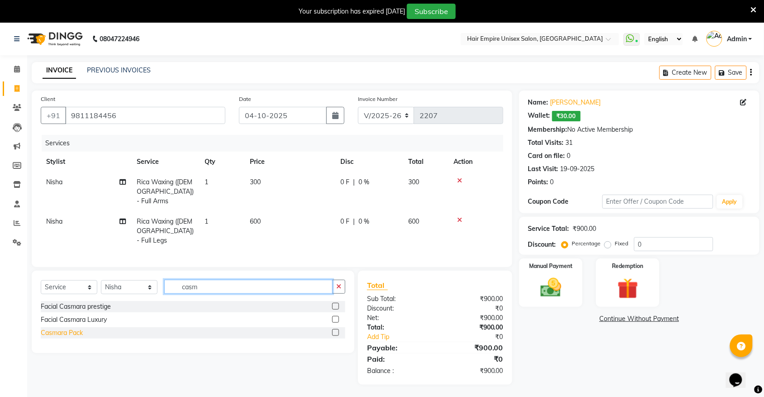
type input "casm"
click at [63, 328] on div "Casmara Pack" at bounding box center [62, 333] width 42 height 10
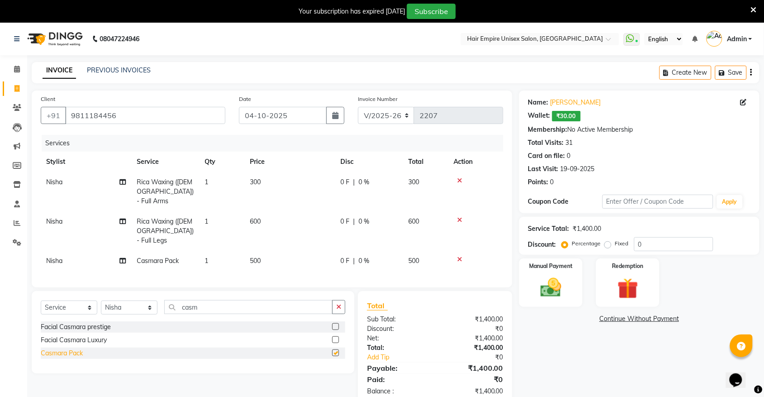
checkbox input "false"
click at [257, 257] on span "500" at bounding box center [255, 261] width 11 height 8
select select "31810"
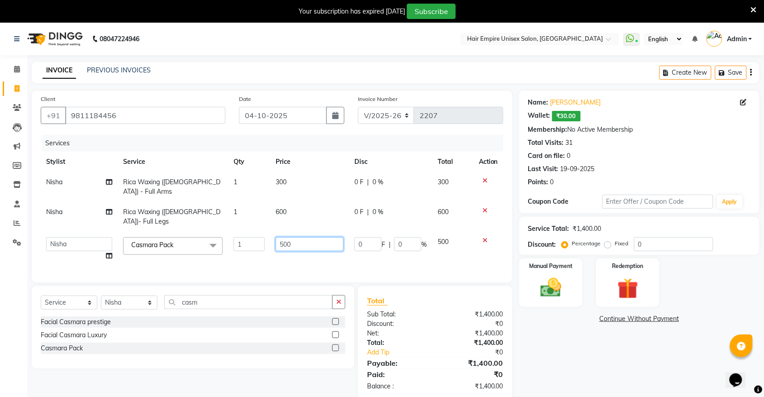
click at [312, 237] on input "500" at bounding box center [310, 244] width 68 height 14
type input "5"
type input "800"
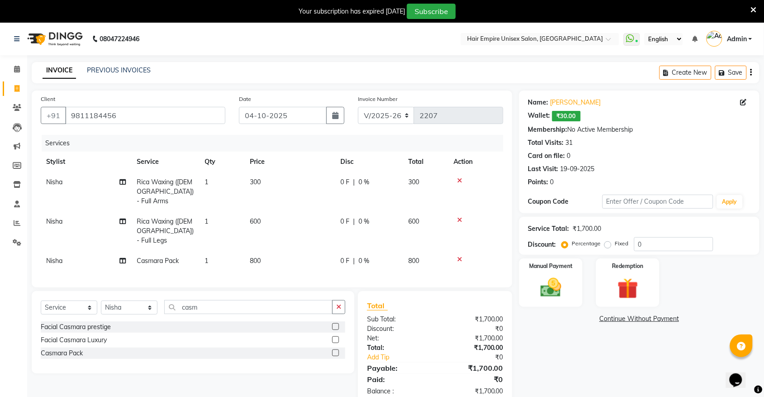
click at [317, 270] on div "Client [PHONE_NUMBER] Date [DATE] Invoice Number V/2025 V/[PHONE_NUMBER] Servic…" at bounding box center [272, 189] width 481 height 197
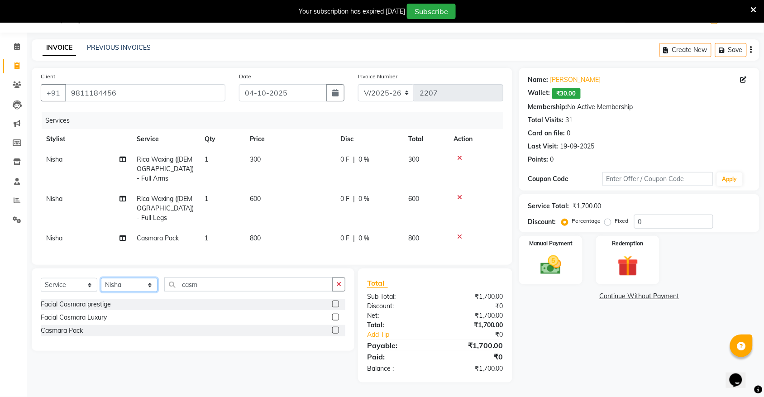
click at [135, 278] on select "Select Stylist [PERSON_NAME] [PERSON_NAME] [PERSON_NAME] Nisha [PERSON_NAME] [P…" at bounding box center [129, 285] width 57 height 14
select select "46525"
click at [101, 278] on select "Select Stylist [PERSON_NAME] [PERSON_NAME] [PERSON_NAME] Nisha [PERSON_NAME] [P…" at bounding box center [129, 285] width 57 height 14
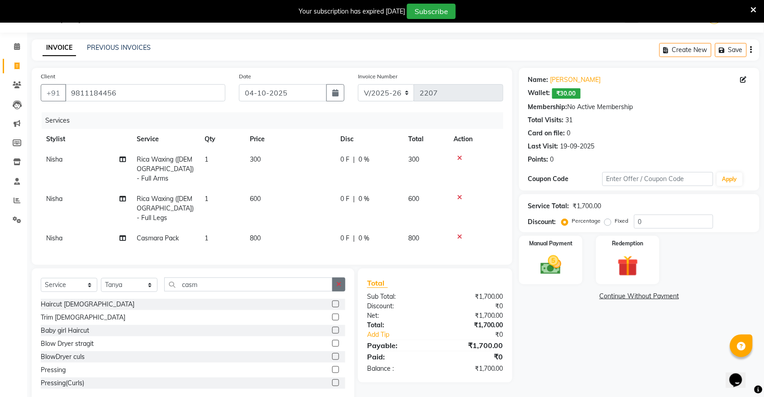
click at [344, 278] on button "button" at bounding box center [338, 285] width 13 height 14
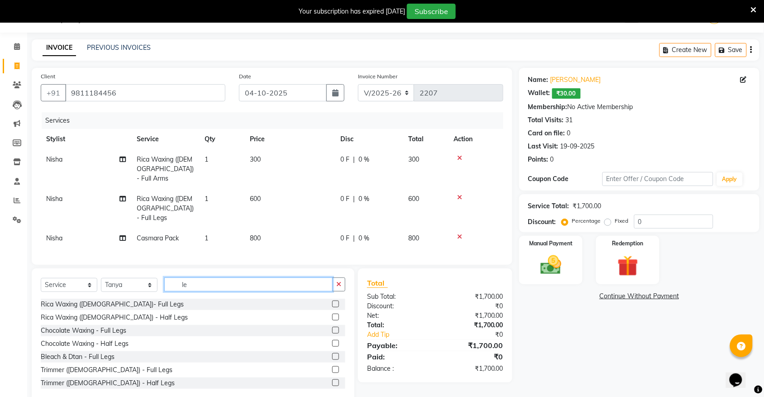
type input "l"
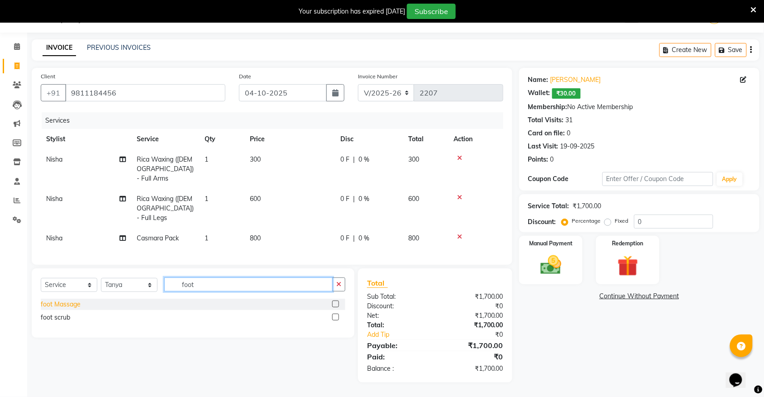
type input "foot"
click at [55, 300] on div "foot Massage" at bounding box center [61, 305] width 40 height 10
checkbox input "false"
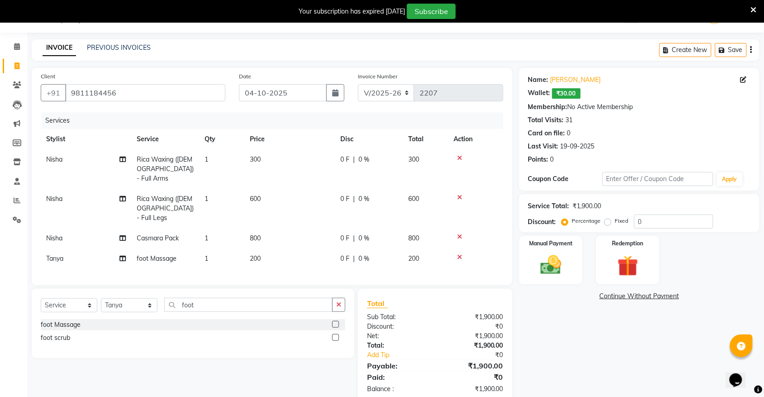
click at [254, 249] on td "200" at bounding box center [290, 259] width 91 height 20
select select "46525"
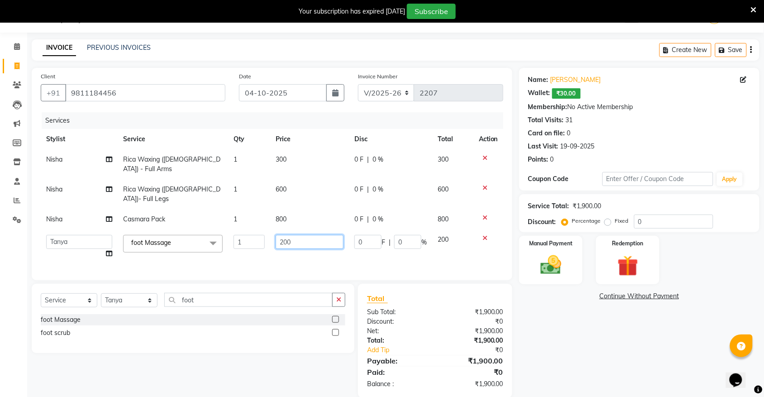
click at [317, 235] on input "200" at bounding box center [310, 242] width 68 height 14
type input "2"
type input "300"
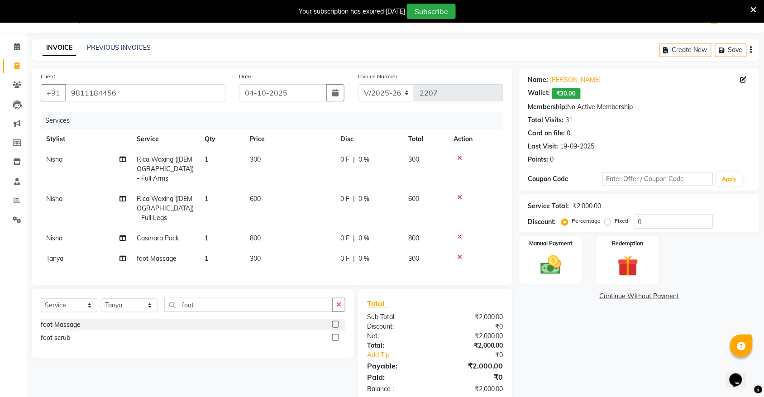
click at [333, 266] on div "Client [PHONE_NUMBER] Date [DATE] Invoice Number V/2025 V/[PHONE_NUMBER] Servic…" at bounding box center [272, 176] width 481 height 217
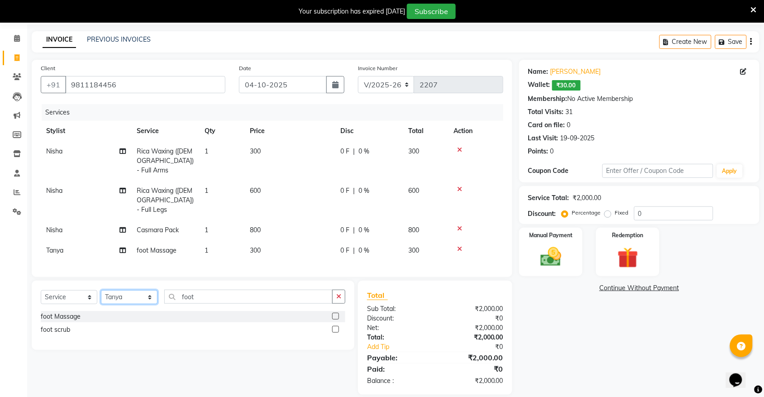
click at [136, 290] on select "Select Stylist [PERSON_NAME] [PERSON_NAME] [PERSON_NAME] Nisha [PERSON_NAME] [P…" at bounding box center [129, 297] width 57 height 14
select select "31810"
click at [101, 290] on select "Select Stylist [PERSON_NAME] [PERSON_NAME] [PERSON_NAME] Nisha [PERSON_NAME] [P…" at bounding box center [129, 297] width 57 height 14
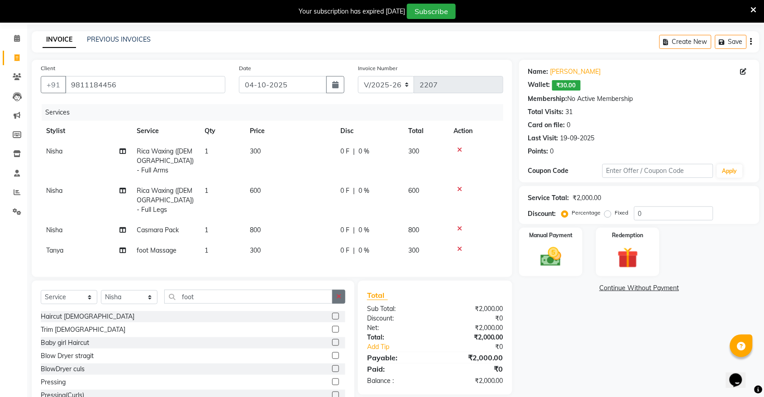
click at [340, 290] on button "button" at bounding box center [338, 297] width 13 height 14
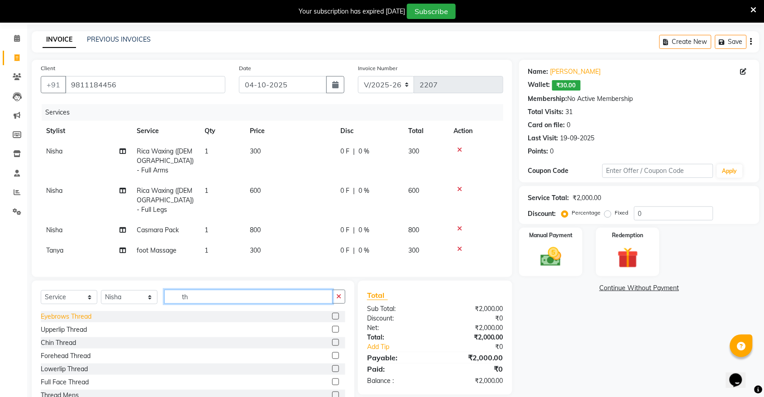
type input "th"
click at [86, 312] on div "Eyebrows Thread" at bounding box center [66, 317] width 51 height 10
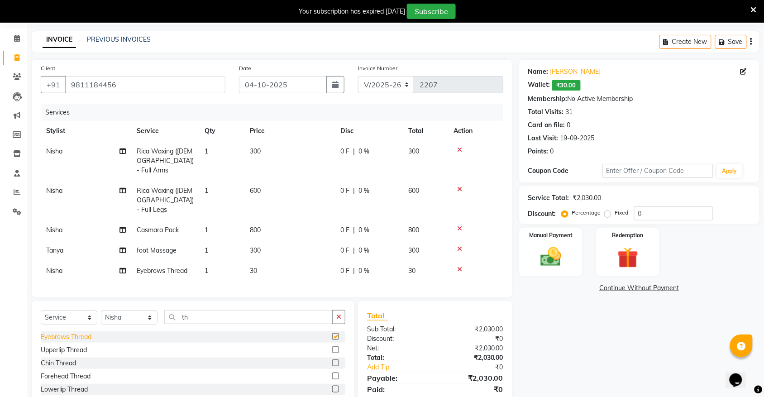
checkbox input "false"
click at [77, 346] on div "Upperlip Thread" at bounding box center [64, 351] width 46 height 10
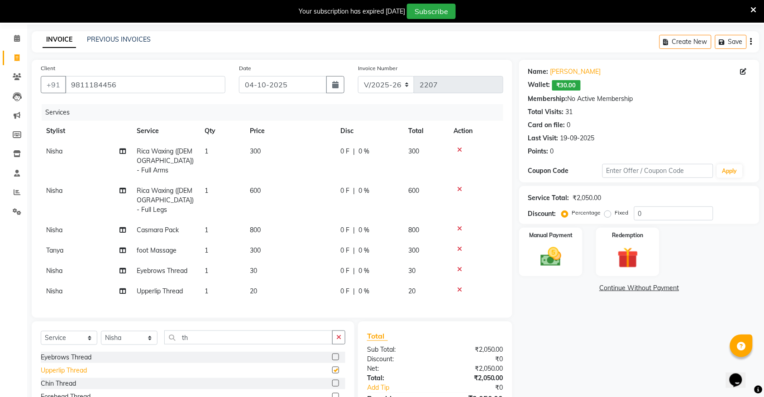
checkbox input "false"
click at [76, 392] on div "Forehead Thread" at bounding box center [66, 397] width 50 height 10
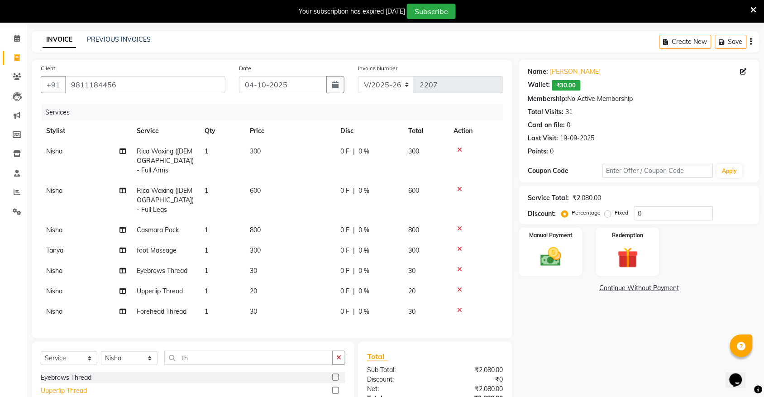
checkbox input "false"
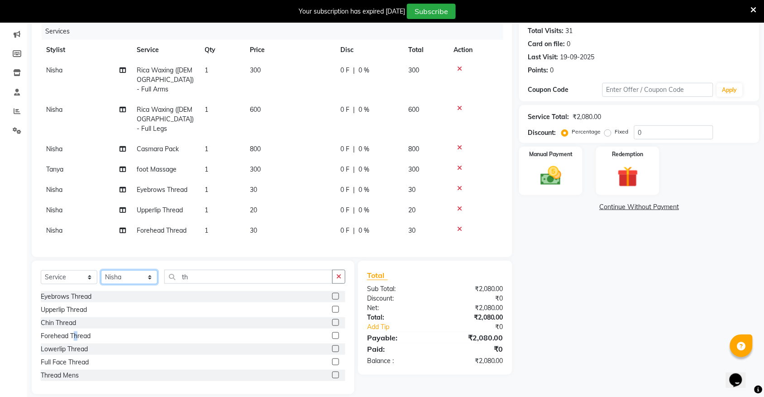
click at [133, 270] on select "Select Stylist [PERSON_NAME] [PERSON_NAME] [PERSON_NAME] Nisha [PERSON_NAME] [P…" at bounding box center [129, 277] width 57 height 14
select select "81007"
click at [101, 270] on select "Select Stylist [PERSON_NAME] [PERSON_NAME] [PERSON_NAME] Nisha [PERSON_NAME] [P…" at bounding box center [129, 277] width 57 height 14
click at [344, 270] on button "button" at bounding box center [338, 277] width 13 height 14
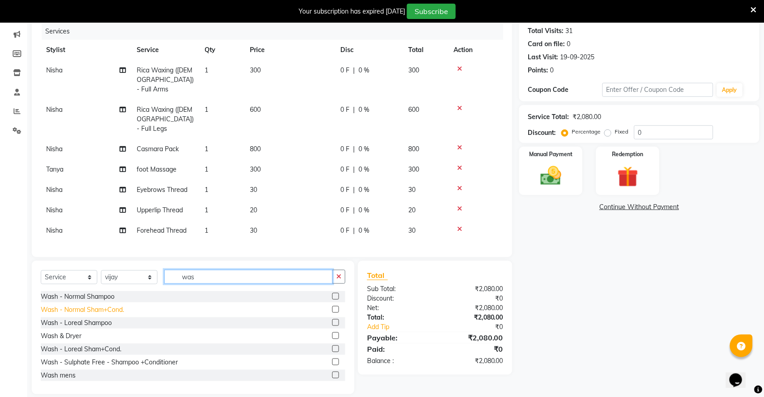
type input "was"
click at [59, 305] on div "Wash - Normal Sham+Cond." at bounding box center [82, 310] width 83 height 10
checkbox input "false"
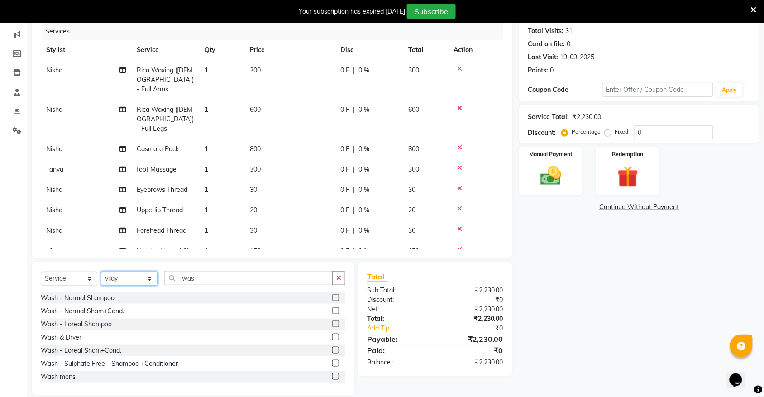
click at [135, 278] on select "Select Stylist [PERSON_NAME] [PERSON_NAME] [PERSON_NAME] Nisha [PERSON_NAME] [P…" at bounding box center [129, 279] width 57 height 14
select select "31808"
click at [101, 272] on select "Select Stylist [PERSON_NAME] [PERSON_NAME] [PERSON_NAME] Nisha [PERSON_NAME] [P…" at bounding box center [129, 279] width 57 height 14
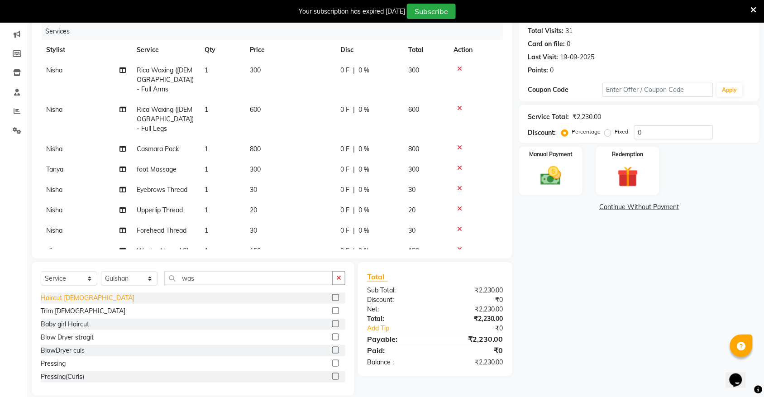
click at [77, 297] on div "Haircut [DEMOGRAPHIC_DATA]" at bounding box center [88, 298] width 94 height 10
checkbox input "false"
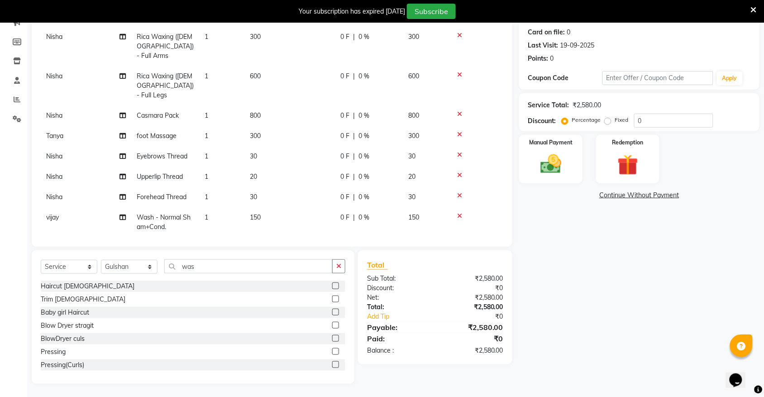
scroll to position [38, 0]
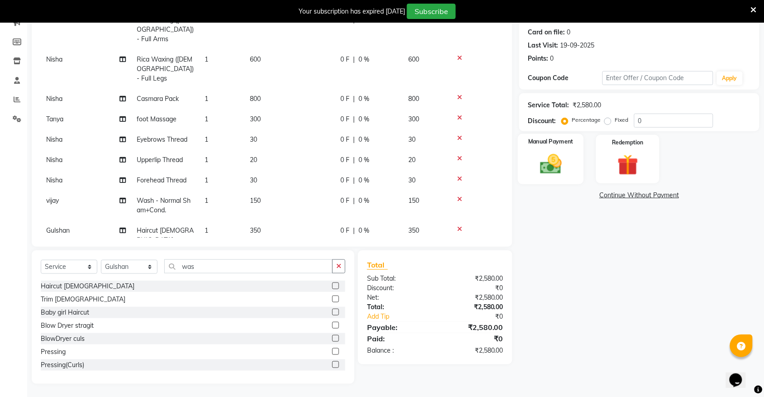
click at [562, 158] on img at bounding box center [550, 164] width 35 height 25
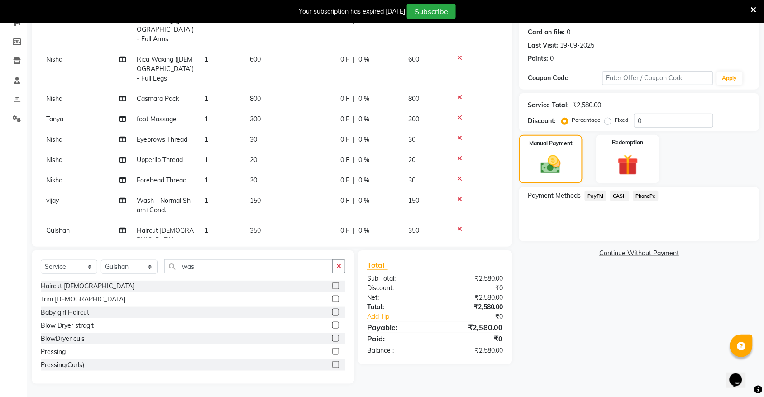
click at [618, 196] on span "CASH" at bounding box center [619, 196] width 19 height 10
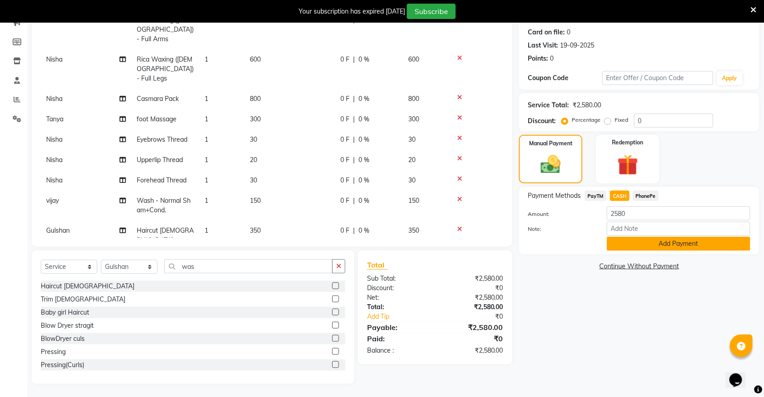
click at [655, 247] on button "Add Payment" at bounding box center [679, 244] width 144 height 14
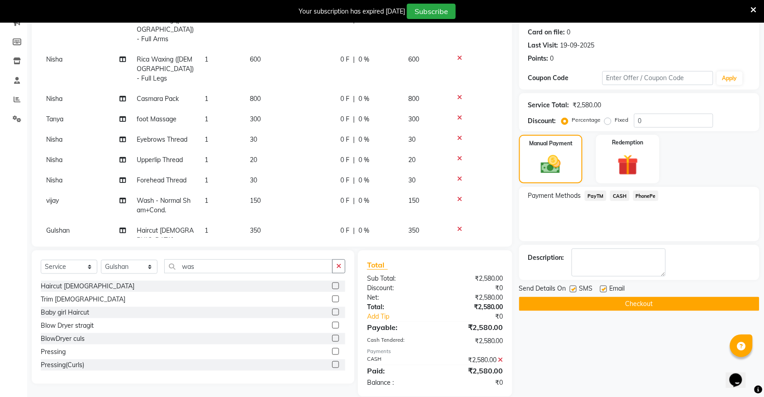
scroll to position [136, 0]
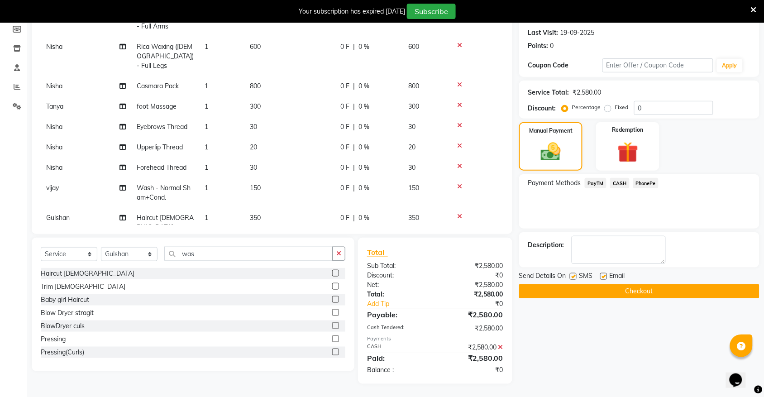
click at [653, 290] on button "Checkout" at bounding box center [639, 291] width 240 height 14
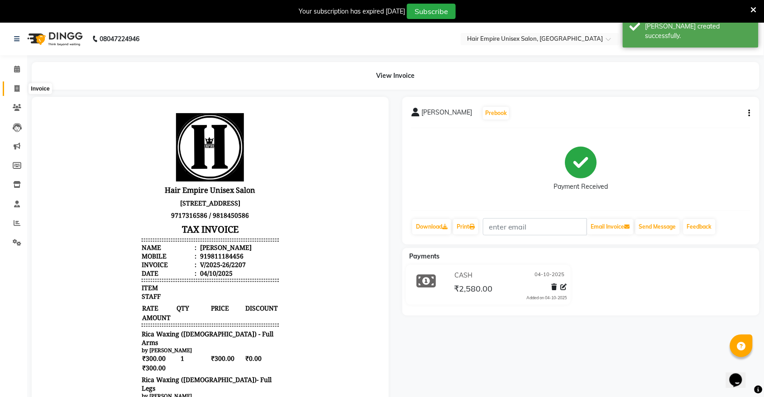
click at [19, 89] on icon at bounding box center [16, 88] width 5 height 7
select select "service"
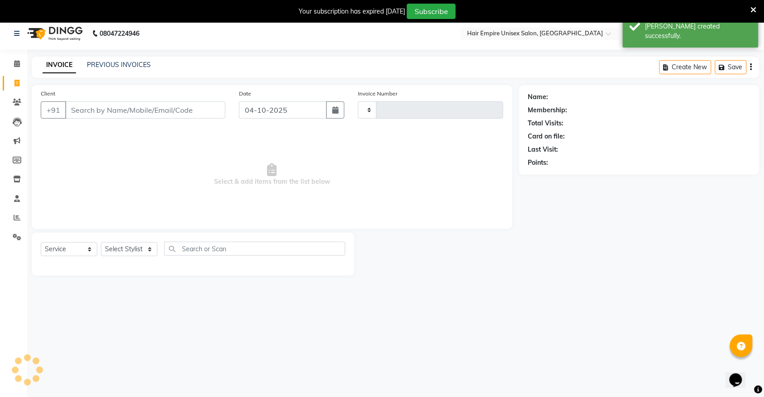
type input "2208"
select select "5055"
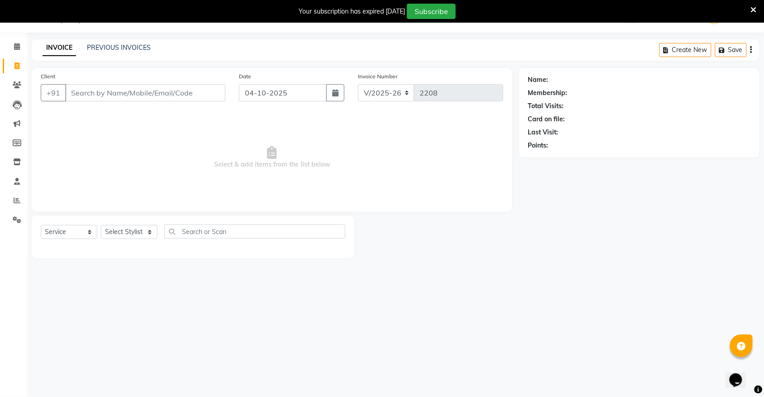
click at [14, 230] on li "Completed InProgress Upcoming Dropped Tentative Check-In Confirm" at bounding box center [13, 232] width 27 height 5
click at [19, 213] on link "Settings" at bounding box center [14, 220] width 22 height 15
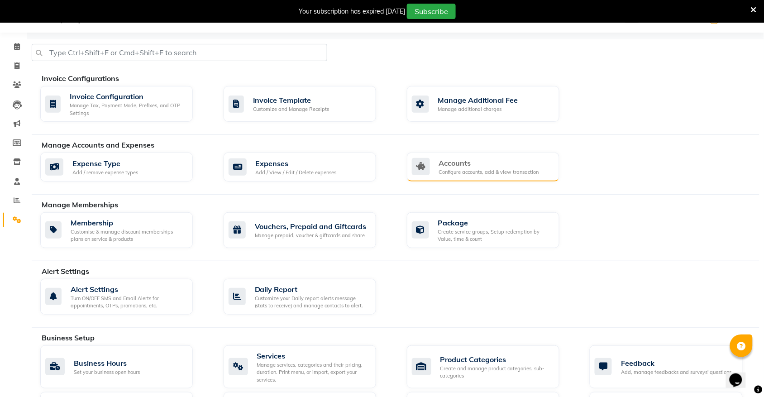
click at [501, 173] on div "Configure accounts, add & view transaction" at bounding box center [489, 172] width 100 height 8
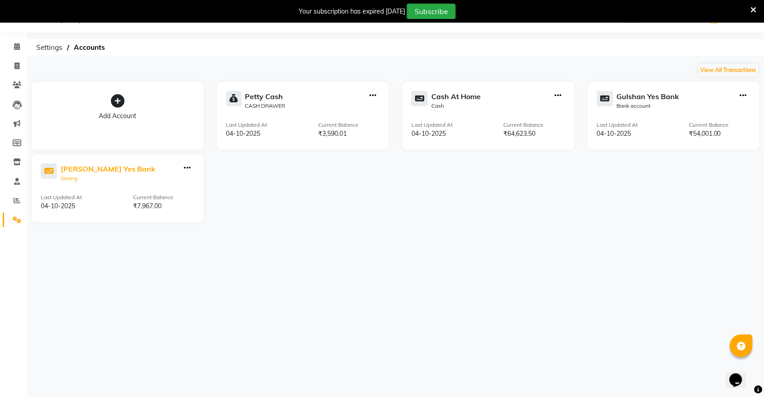
click at [90, 168] on div "[PERSON_NAME] Yes Bank" at bounding box center [108, 168] width 95 height 11
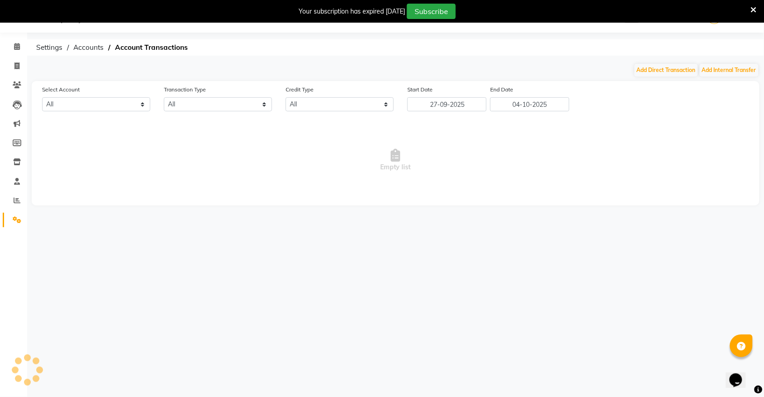
select select "6132"
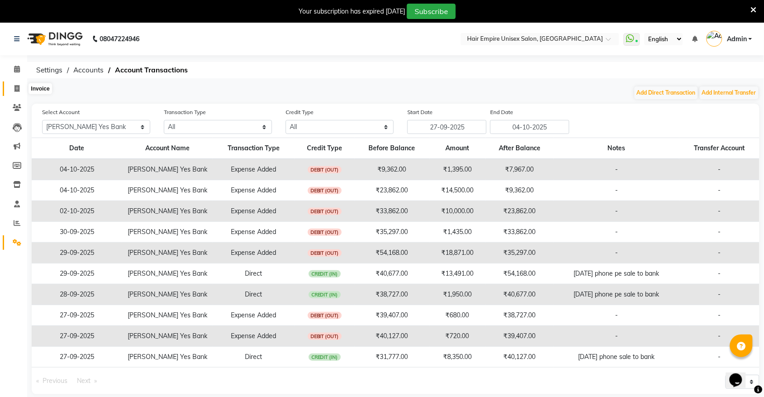
click at [19, 86] on icon at bounding box center [16, 88] width 5 height 7
select select "service"
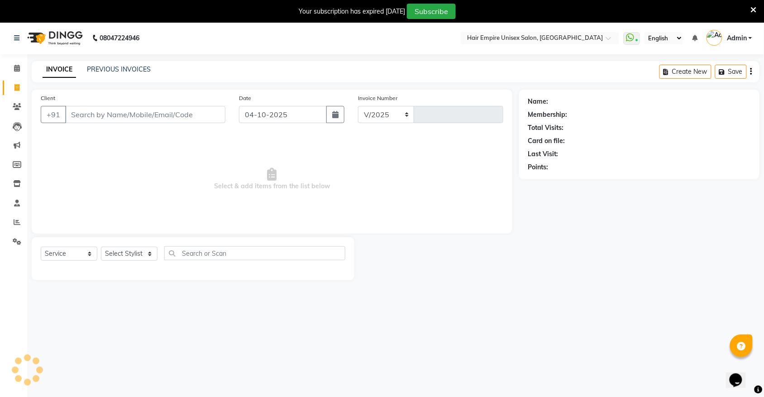
select select "5055"
type input "2208"
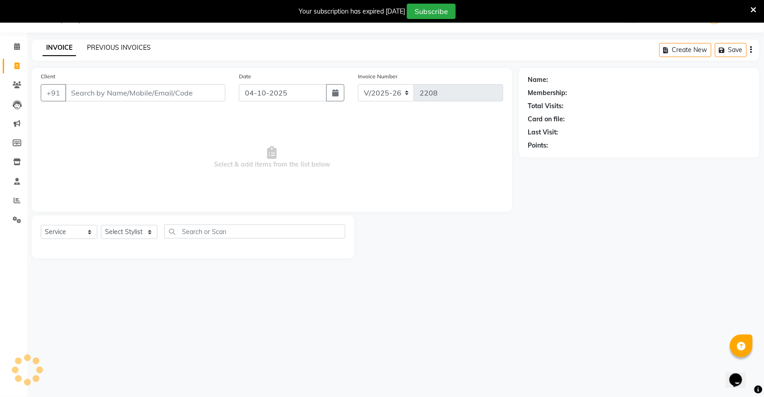
click at [111, 49] on link "PREVIOUS INVOICES" at bounding box center [119, 47] width 64 height 8
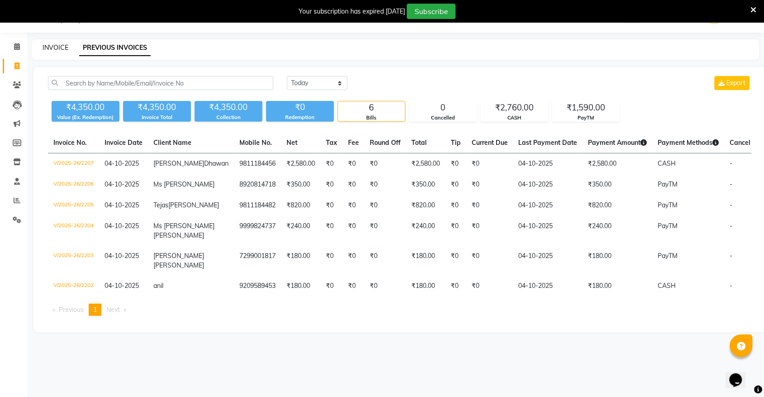
click at [60, 49] on link "INVOICE" at bounding box center [56, 47] width 26 height 8
select select "service"
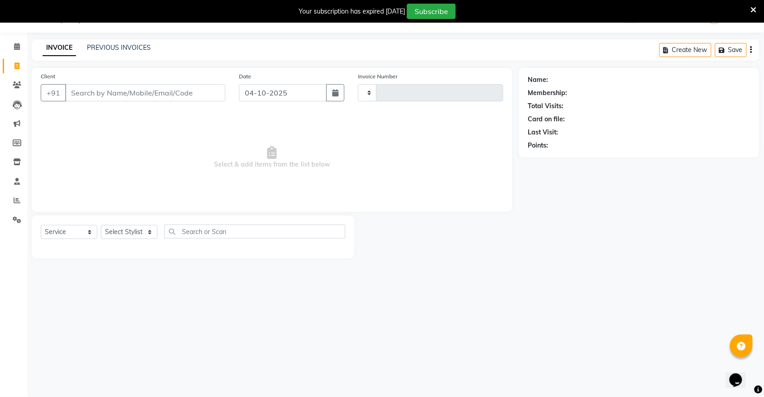
type input "2208"
select select "5055"
click at [98, 48] on link "PREVIOUS INVOICES" at bounding box center [119, 47] width 64 height 8
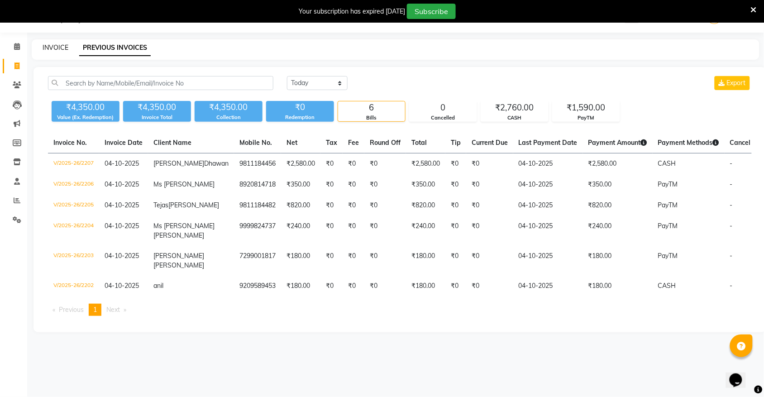
click at [59, 50] on link "INVOICE" at bounding box center [56, 47] width 26 height 8
select select "service"
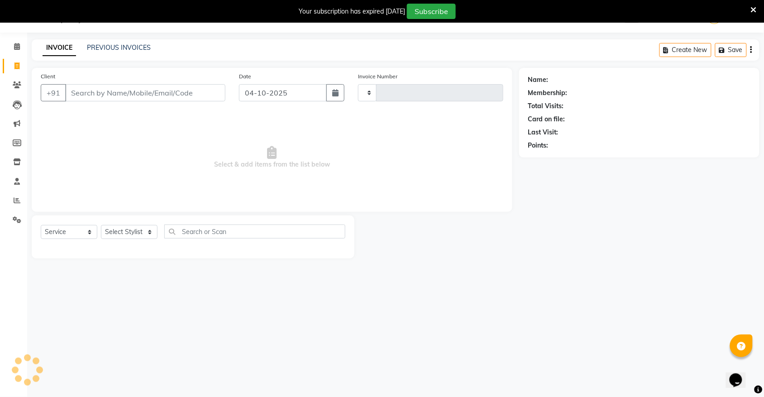
type input "2208"
select select "5055"
click at [104, 47] on link "PREVIOUS INVOICES" at bounding box center [119, 47] width 64 height 8
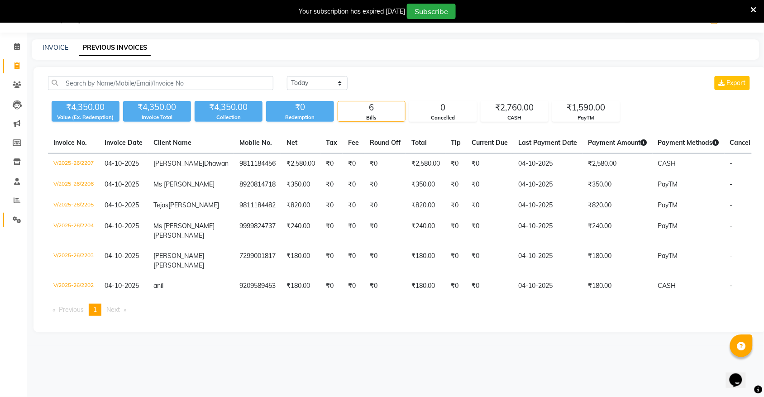
click at [15, 213] on link "Settings" at bounding box center [14, 220] width 22 height 15
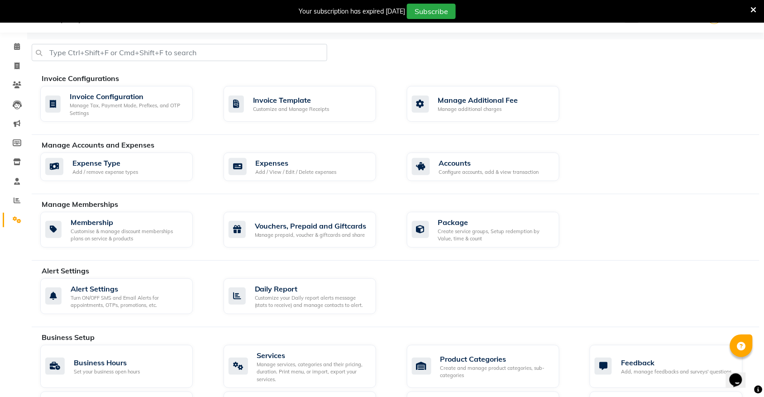
click at [465, 184] on div "Expense Type Add / remove expense types Expenses Add / View / Edit / Delete exp…" at bounding box center [400, 169] width 733 height 32
click at [466, 170] on div "Configure accounts, add & view transaction" at bounding box center [489, 172] width 100 height 8
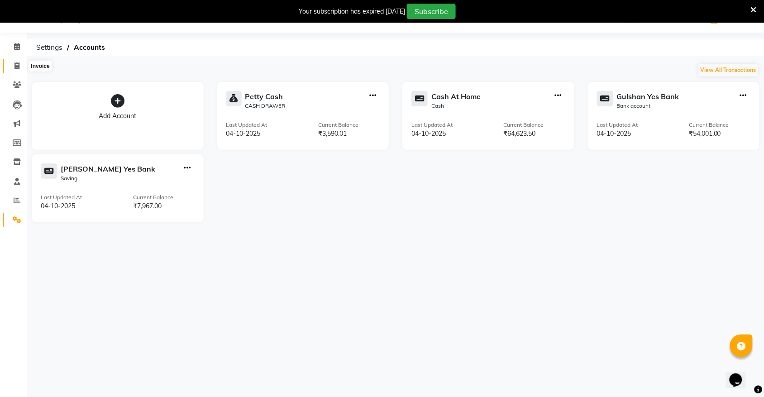
click at [16, 67] on icon at bounding box center [16, 65] width 5 height 7
select select "5055"
select select "service"
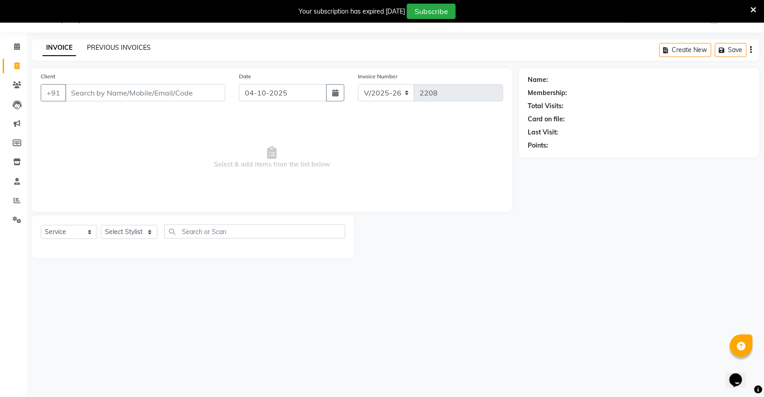
click at [104, 49] on link "PREVIOUS INVOICES" at bounding box center [119, 47] width 64 height 8
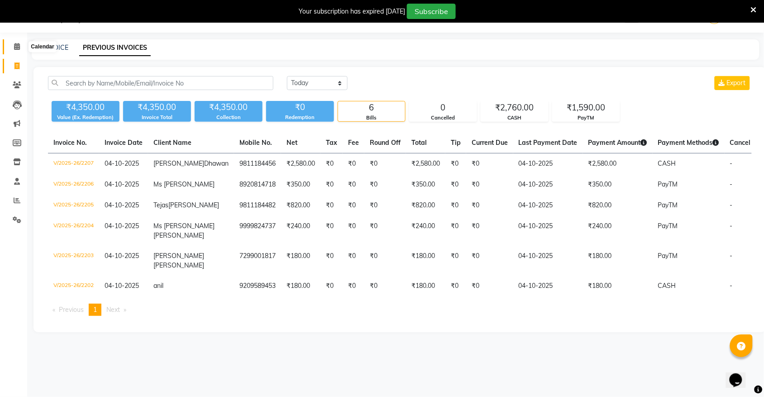
click at [15, 47] on icon at bounding box center [17, 46] width 6 height 7
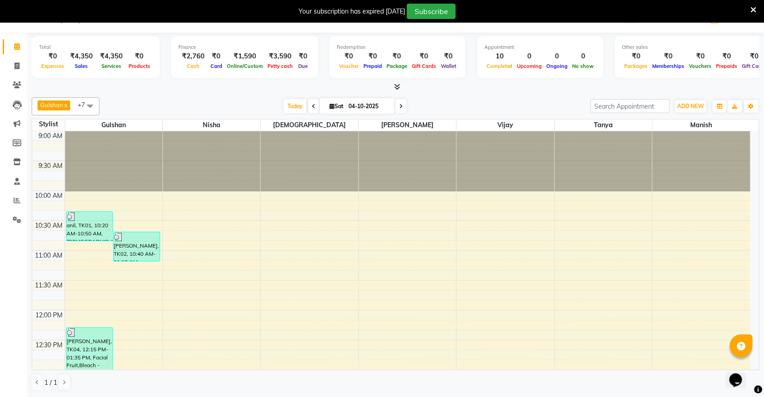
click at [399, 87] on icon at bounding box center [398, 86] width 6 height 7
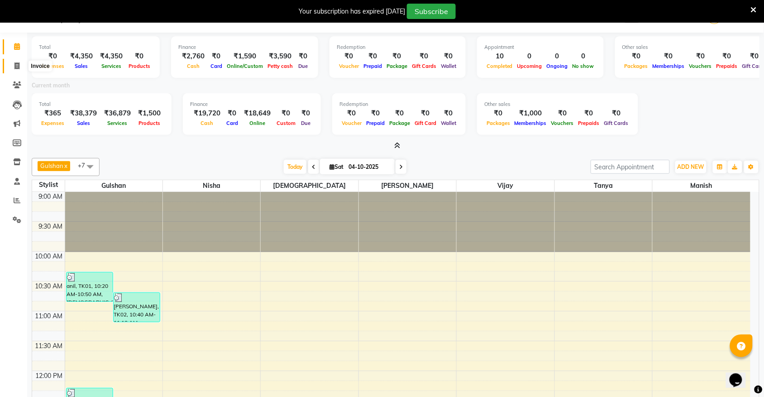
click at [14, 66] on icon at bounding box center [16, 65] width 5 height 7
select select "service"
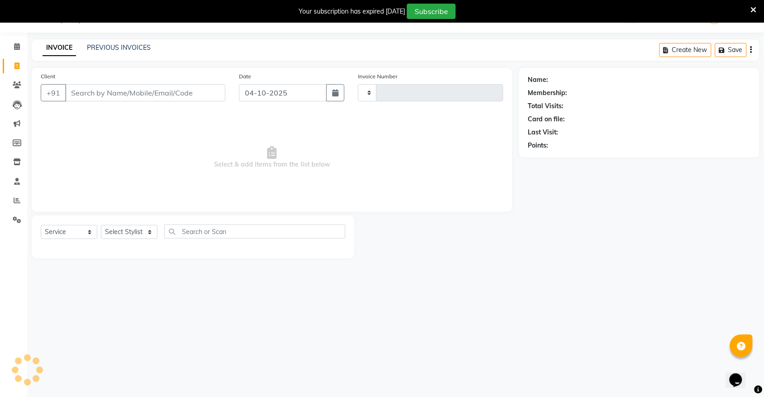
type input "2208"
select select "5055"
click at [12, 47] on span at bounding box center [17, 47] width 16 height 10
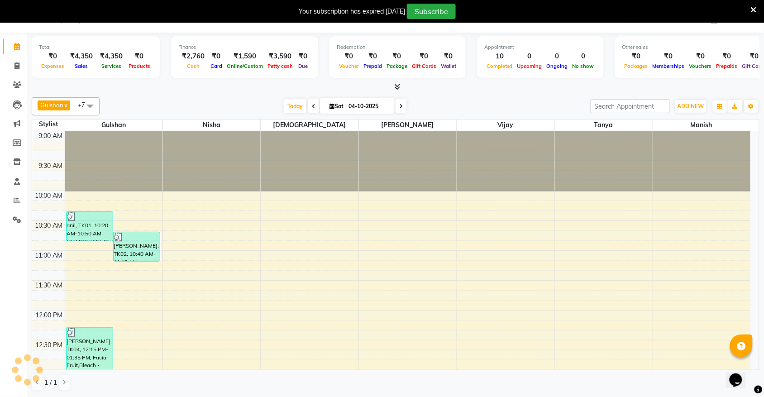
scroll to position [363, 0]
